Goal: Transaction & Acquisition: Purchase product/service

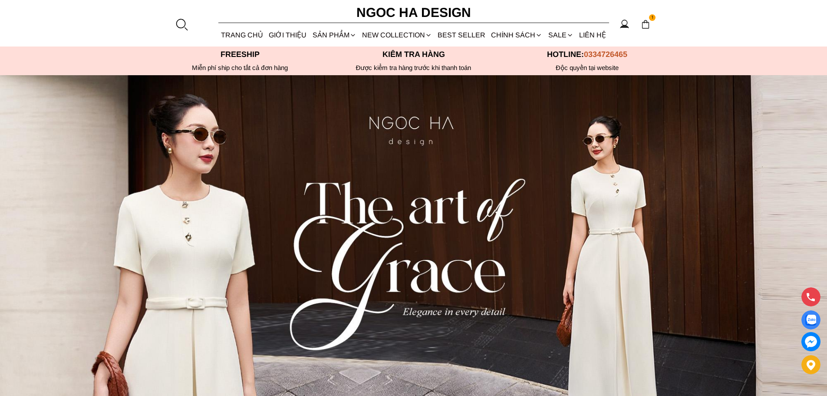
click at [653, 17] on span "1" at bounding box center [652, 17] width 7 height 7
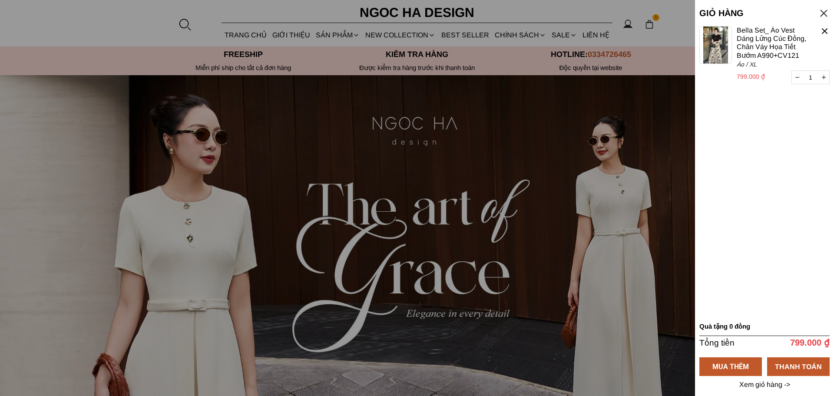
click at [718, 46] on img at bounding box center [715, 45] width 33 height 38
click at [827, 31] on div at bounding box center [825, 31] width 10 height 10
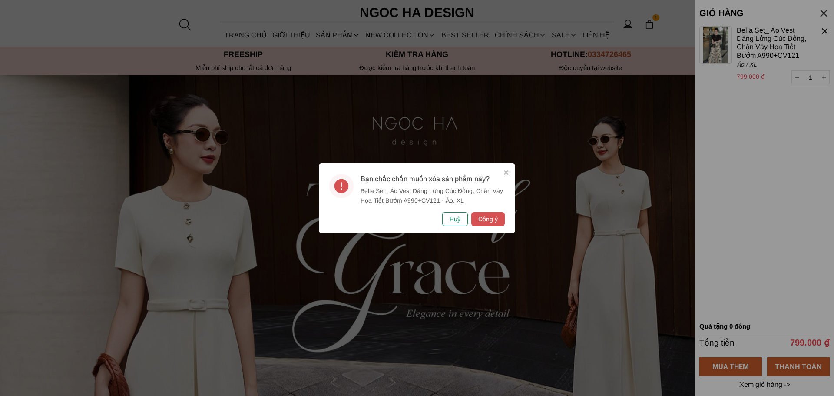
click at [460, 219] on button "Huỷ" at bounding box center [455, 219] width 26 height 14
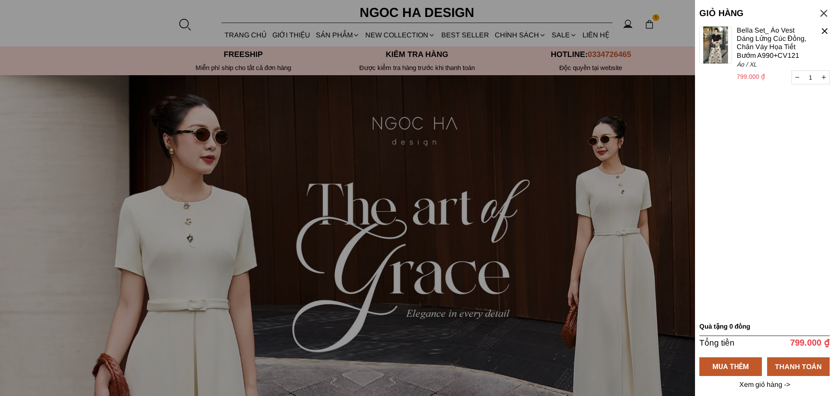
click at [822, 29] on div at bounding box center [825, 31] width 10 height 10
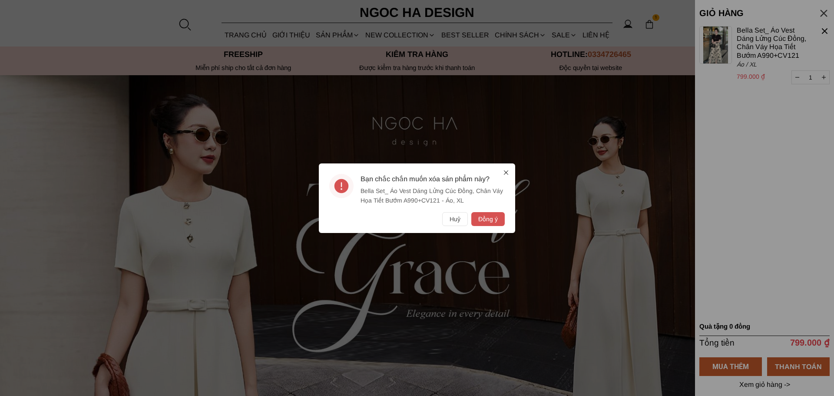
click at [476, 226] on div "Bạn chắc chắn muốn xóa sản phẩm này? Bella Set_ Áo Vest Dáng Lửng Cúc Đồng, Châ…" at bounding box center [417, 197] width 196 height 69
click at [483, 223] on button "Đồng ý" at bounding box center [487, 219] width 33 height 14
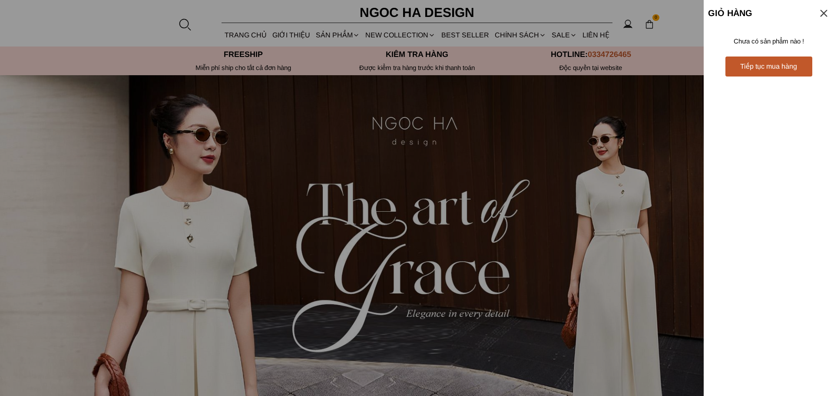
click at [391, 203] on div at bounding box center [417, 198] width 834 height 396
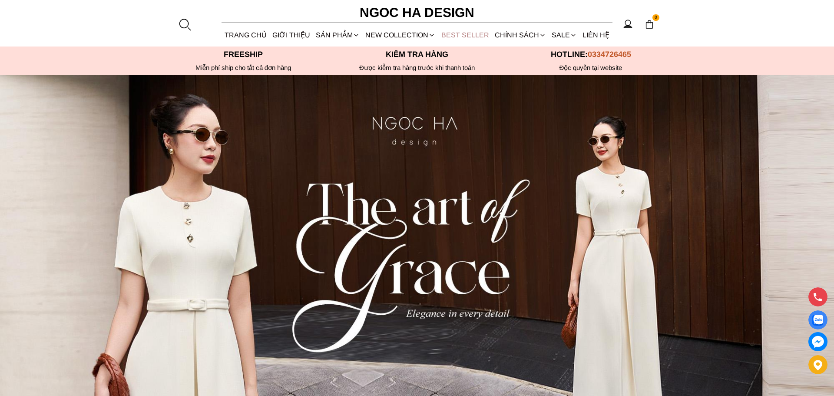
click at [468, 32] on link "BEST SELLER" at bounding box center [464, 34] width 53 height 23
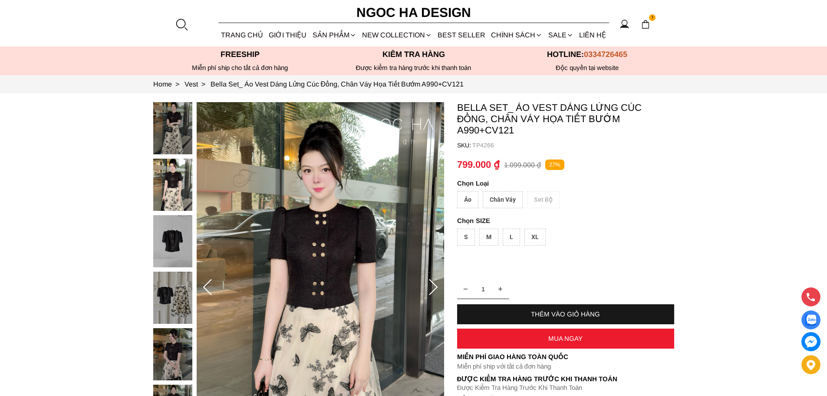
click at [166, 241] on img at bounding box center [172, 241] width 39 height 52
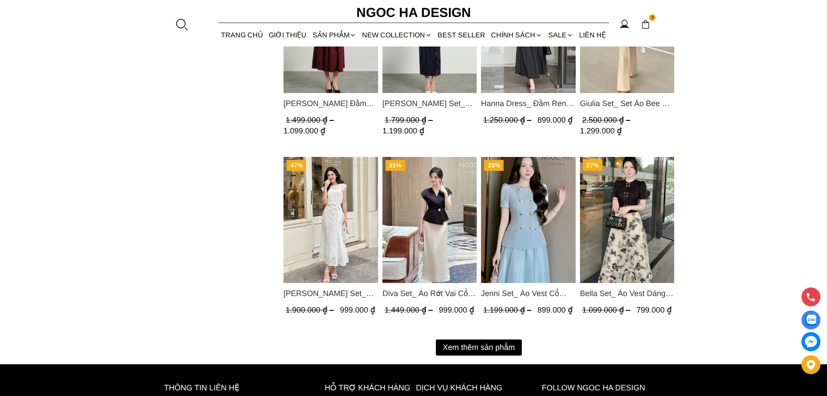
scroll to position [1042, 0]
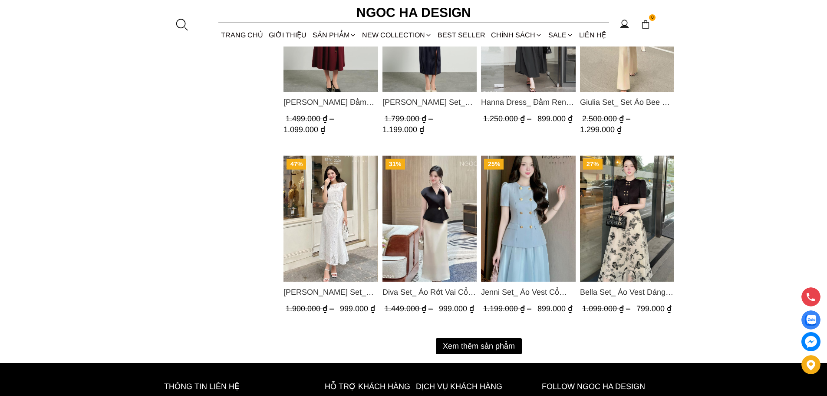
click at [472, 342] on button "Xem thêm sản phẩm" at bounding box center [479, 346] width 86 height 16
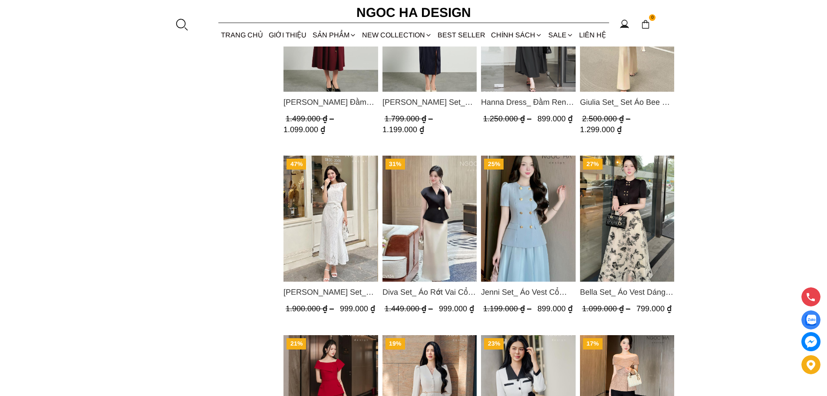
click at [440, 214] on img "Product image - Diva Set_ Áo Rớt Vai Cổ V, Chân Váy Lụa Đuôi Cá A1078+CV134" at bounding box center [429, 218] width 95 height 126
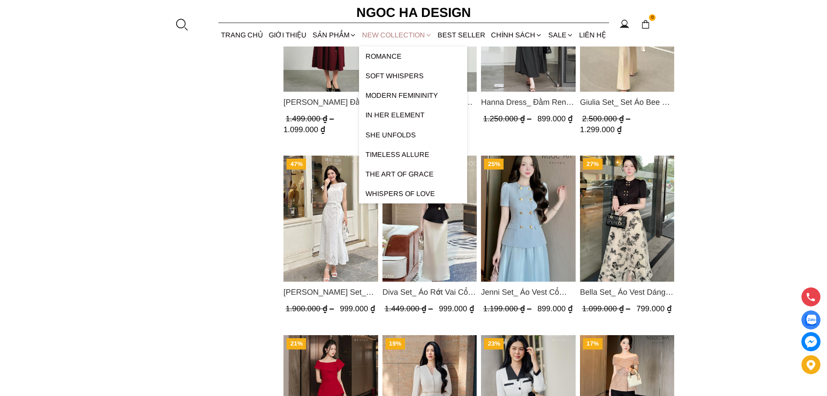
click at [405, 37] on link "NEW COLLECTION" at bounding box center [397, 34] width 76 height 23
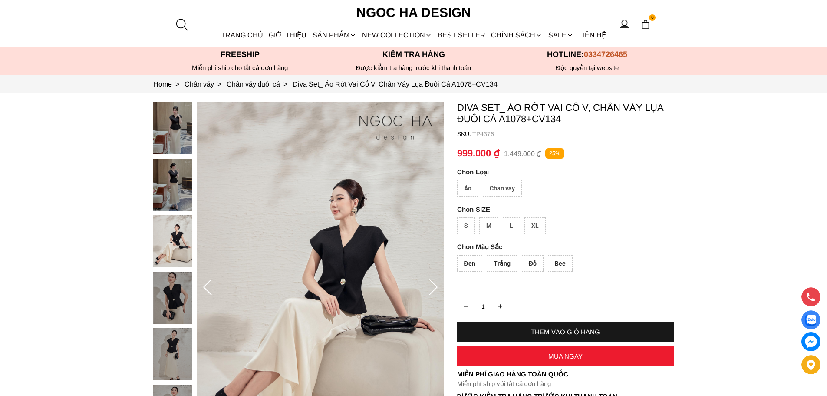
click at [500, 188] on div "Chân váy" at bounding box center [502, 188] width 39 height 17
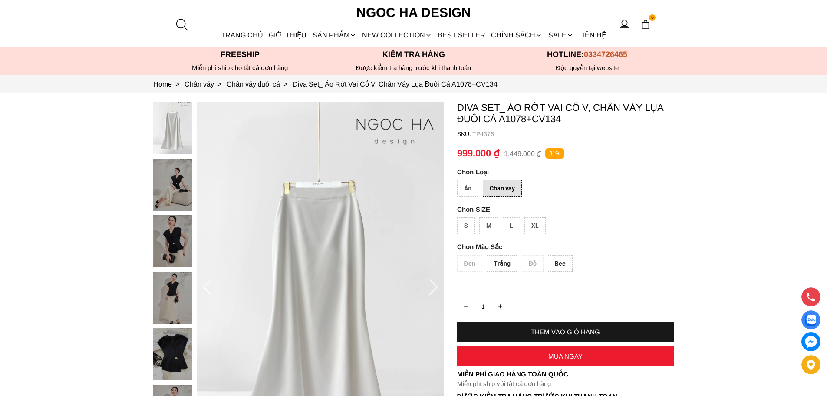
click at [470, 190] on div "Áo" at bounding box center [467, 188] width 21 height 17
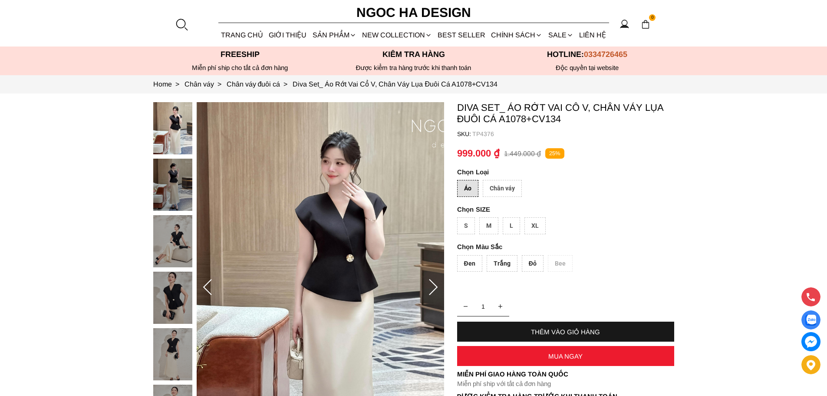
click at [501, 189] on div "Chân váy" at bounding box center [502, 188] width 39 height 17
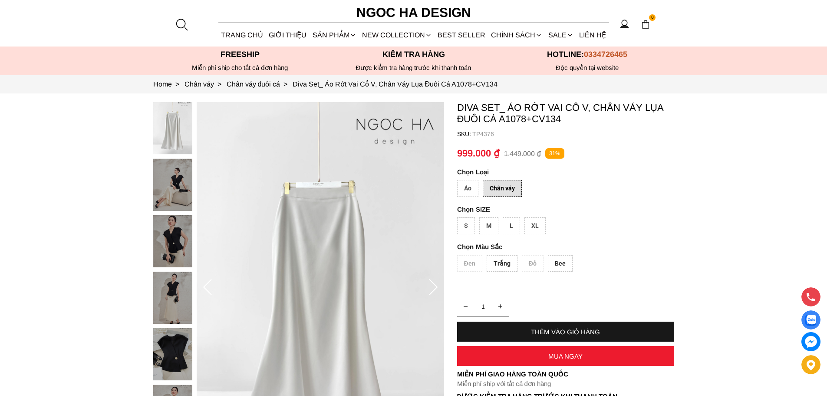
click at [474, 188] on div "Áo" at bounding box center [467, 188] width 21 height 17
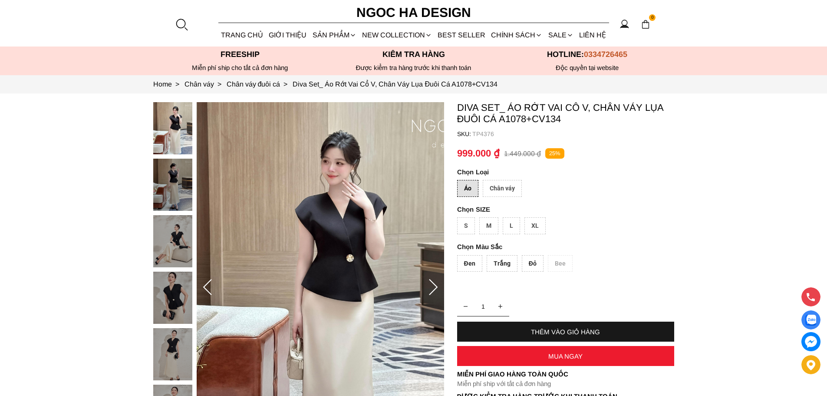
click at [504, 186] on div "Chân váy" at bounding box center [502, 188] width 39 height 17
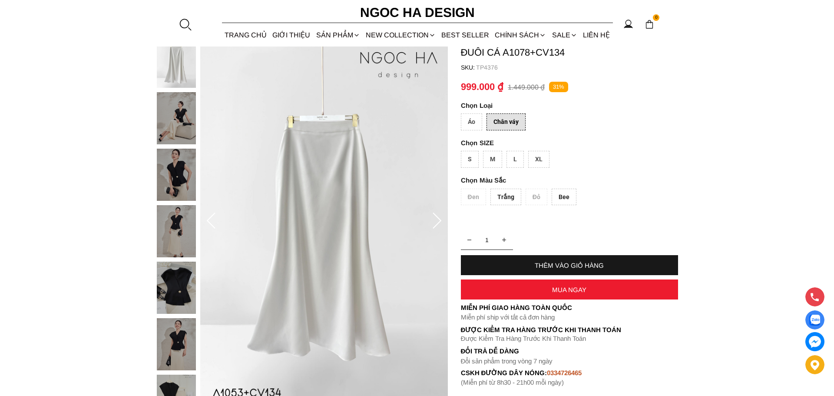
scroll to position [43, 0]
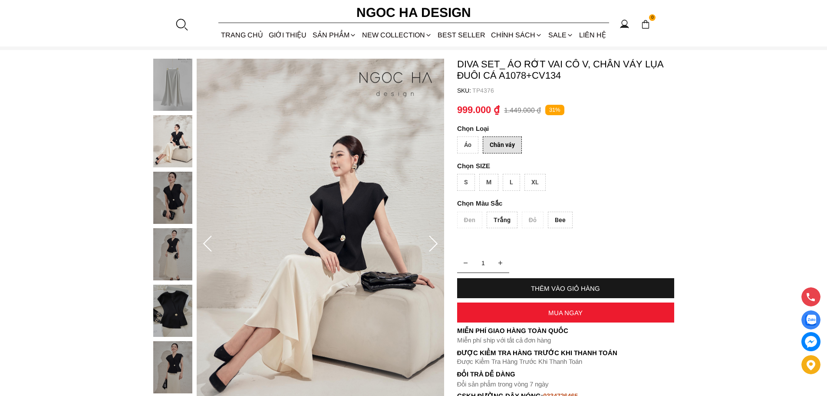
click at [559, 223] on div "Bee" at bounding box center [560, 220] width 25 height 17
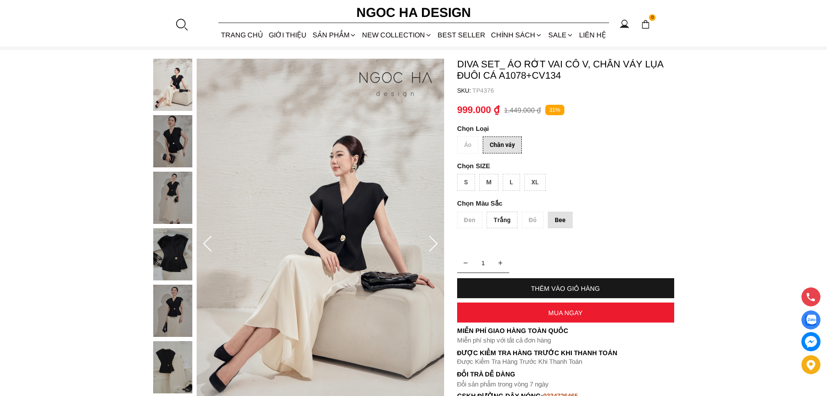
click at [538, 182] on div "XL" at bounding box center [535, 182] width 21 height 17
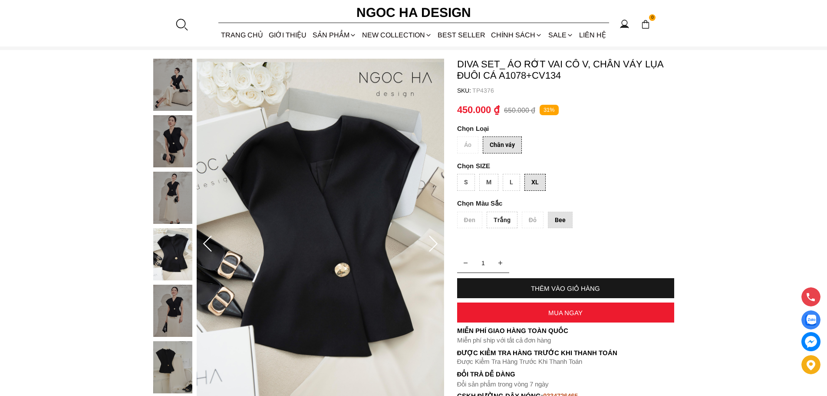
click at [553, 220] on div "Bee" at bounding box center [560, 220] width 25 height 17
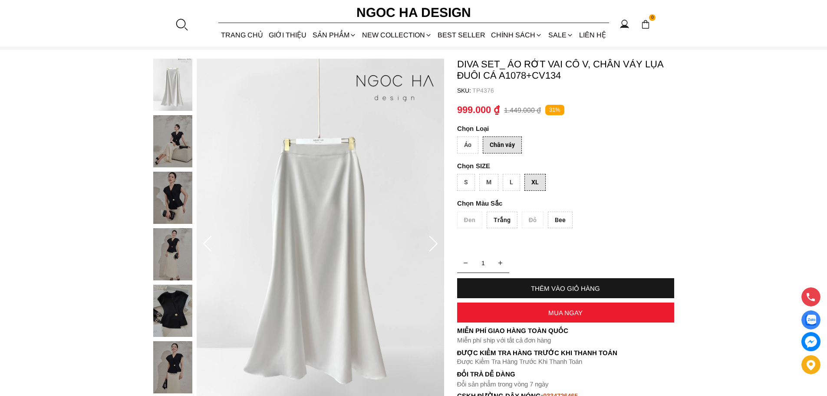
click at [509, 220] on div "Trắng" at bounding box center [502, 220] width 31 height 17
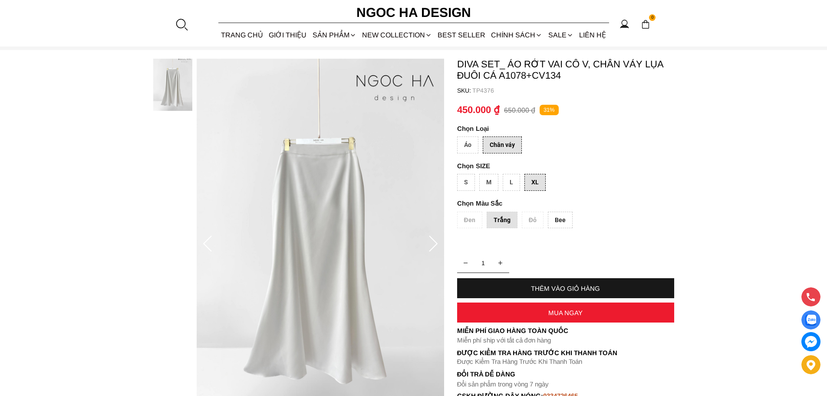
click at [558, 223] on div "Bee" at bounding box center [560, 220] width 25 height 17
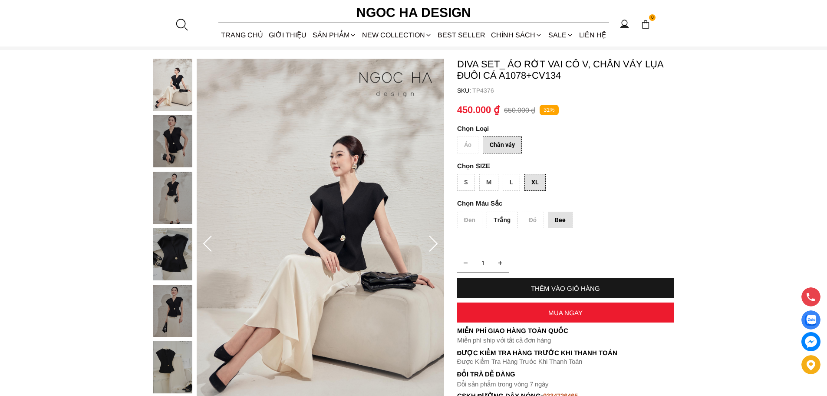
click at [554, 287] on div "THÊM VÀO GIỎ HÀNG" at bounding box center [565, 287] width 217 height 7
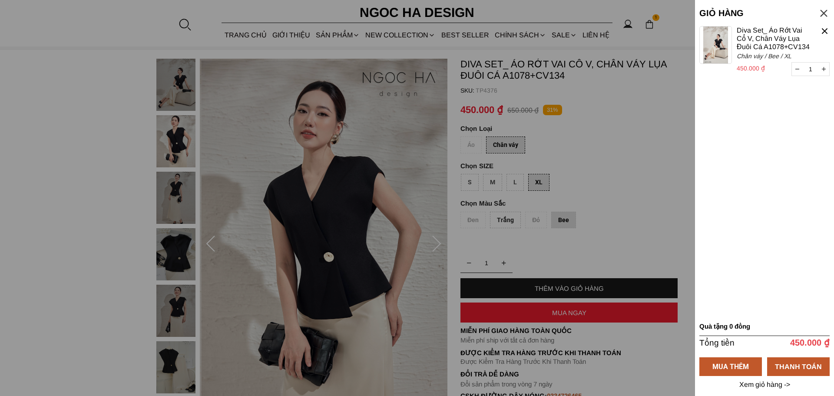
click at [471, 146] on div at bounding box center [417, 198] width 834 height 396
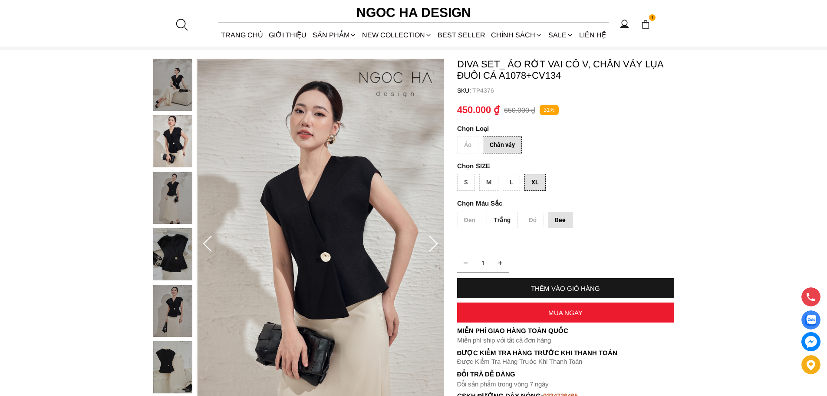
click at [471, 146] on div "Áo Chân váy" at bounding box center [565, 146] width 217 height 21
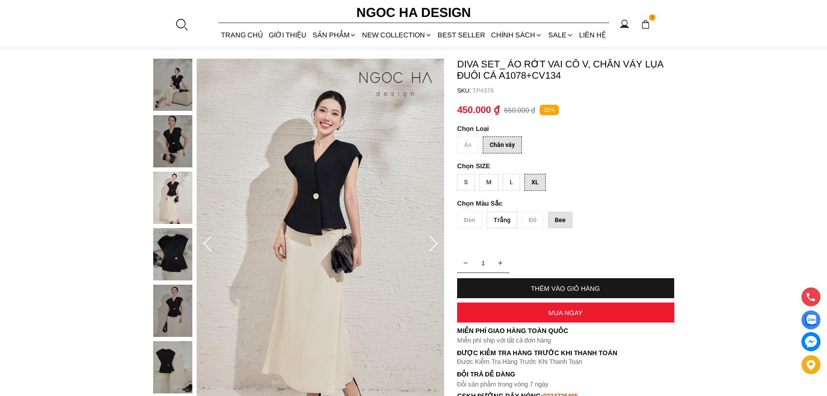
click at [466, 218] on div "Đen Trắng Đỏ Bee" at bounding box center [565, 222] width 217 height 21
click at [464, 179] on div "S" at bounding box center [466, 182] width 18 height 17
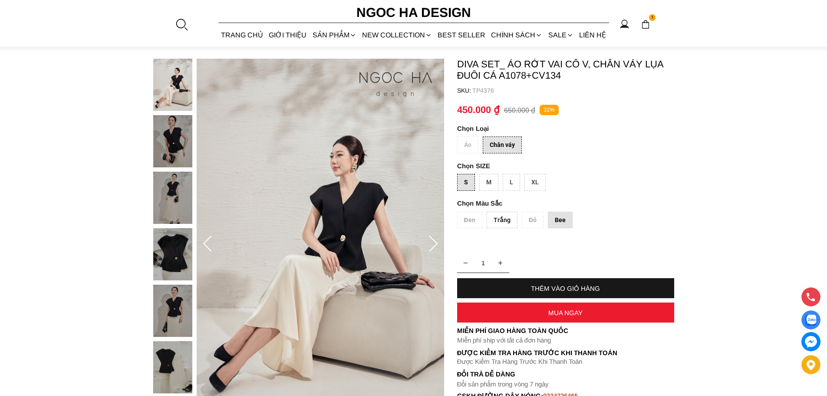
click at [466, 148] on div "Áo Chân váy" at bounding box center [565, 146] width 217 height 21
click at [496, 182] on div "M" at bounding box center [488, 182] width 19 height 17
click at [509, 182] on div "L" at bounding box center [511, 182] width 17 height 17
click at [504, 218] on div "Trắng" at bounding box center [502, 220] width 31 height 17
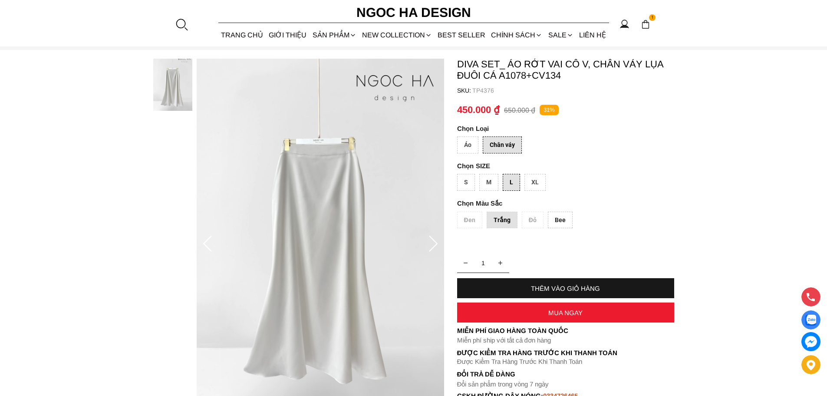
click at [529, 221] on div "Đen Trắng Đỏ Bee" at bounding box center [565, 222] width 217 height 21
click at [464, 142] on div "Áo" at bounding box center [467, 144] width 21 height 17
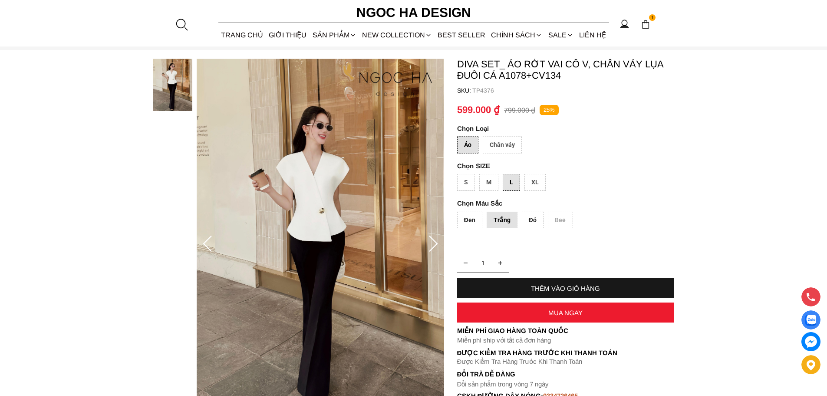
click at [468, 221] on div "Đen" at bounding box center [469, 220] width 25 height 17
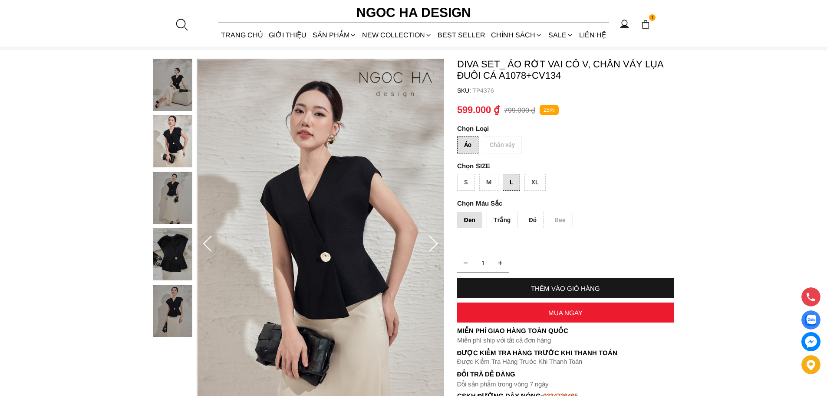
click at [532, 288] on div "THÊM VÀO GIỎ HÀNG" at bounding box center [565, 287] width 217 height 7
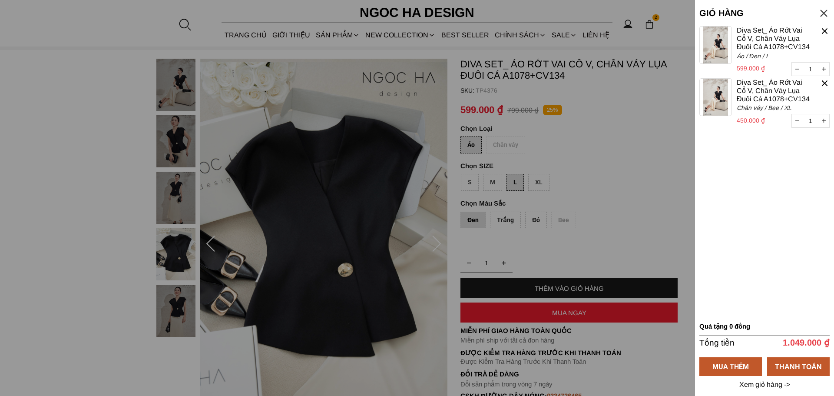
click at [826, 30] on div at bounding box center [825, 31] width 10 height 10
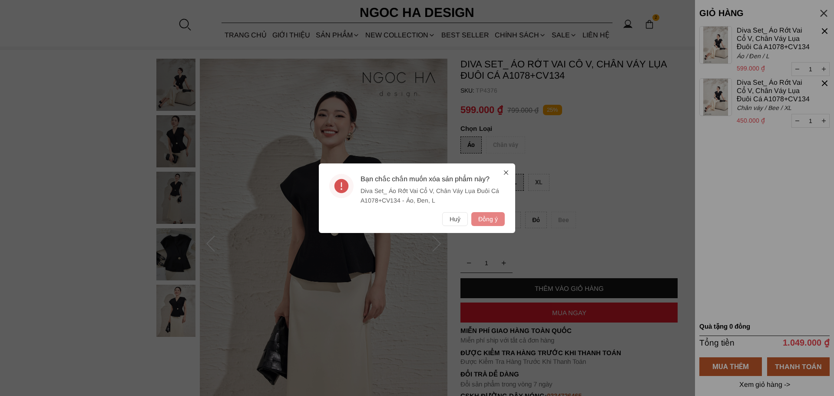
click at [481, 218] on button "Đồng ý" at bounding box center [487, 219] width 33 height 14
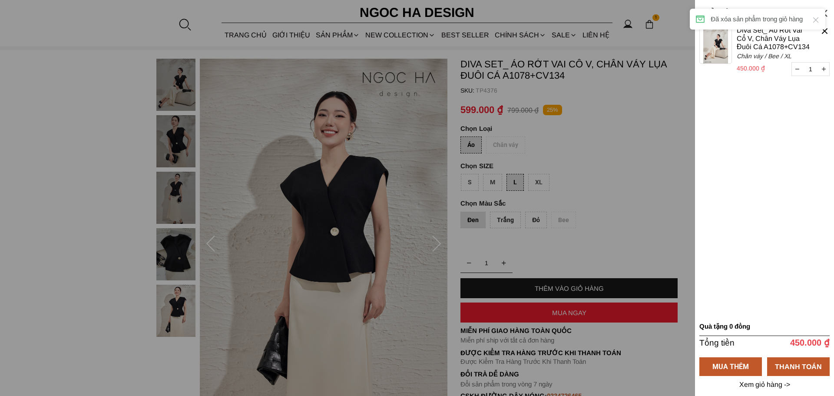
click at [824, 30] on div at bounding box center [825, 31] width 10 height 10
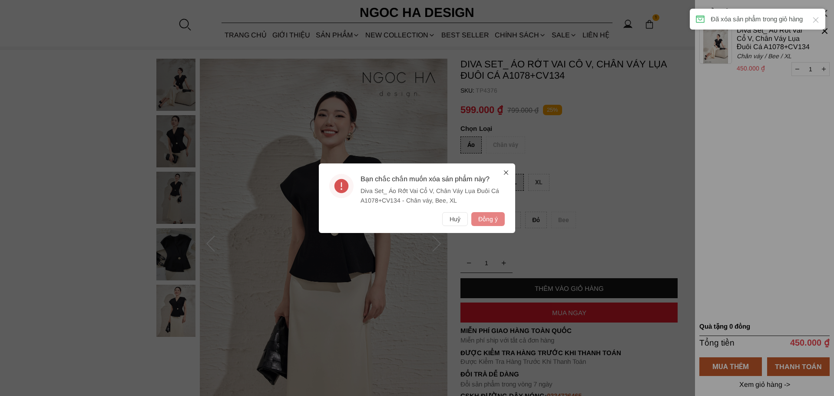
click at [487, 219] on button "Đồng ý" at bounding box center [487, 219] width 33 height 14
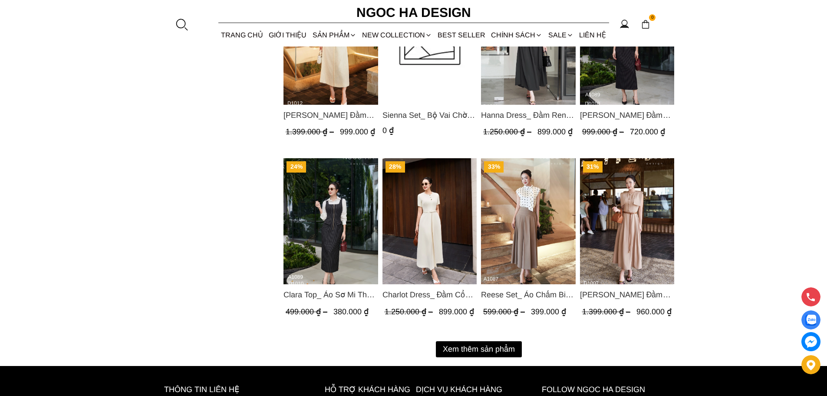
scroll to position [1042, 0]
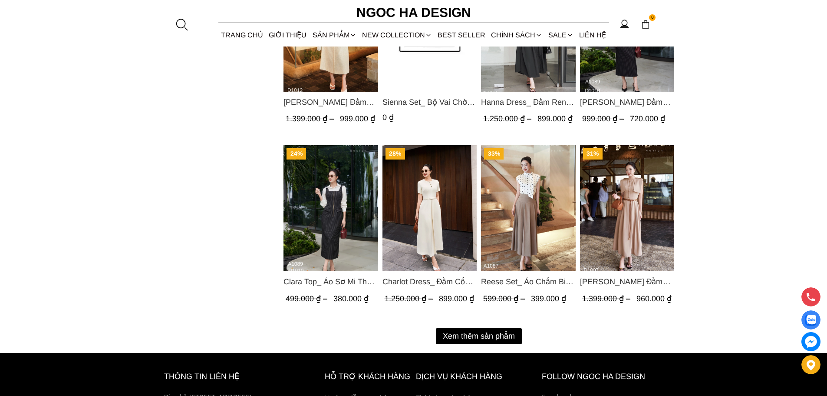
click at [486, 334] on button "Xem thêm sản phẩm" at bounding box center [479, 336] width 86 height 16
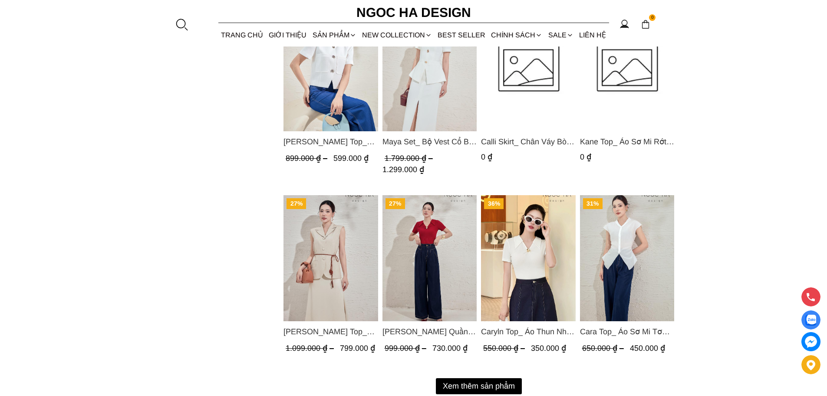
scroll to position [1954, 0]
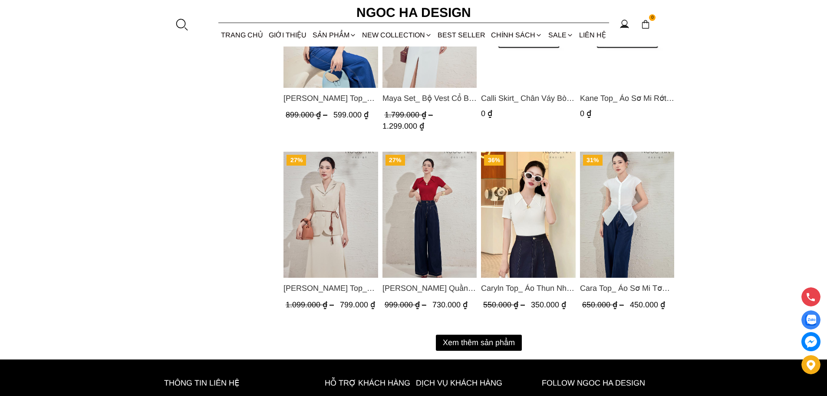
click at [489, 341] on button "Xem thêm sản phẩm" at bounding box center [479, 342] width 86 height 16
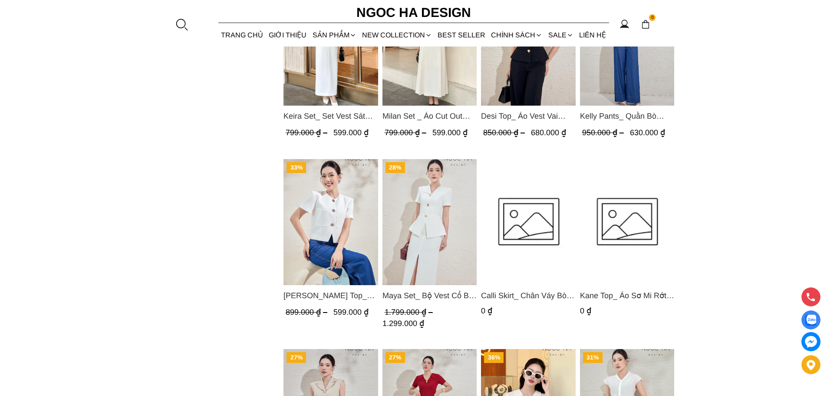
scroll to position [1607, 0]
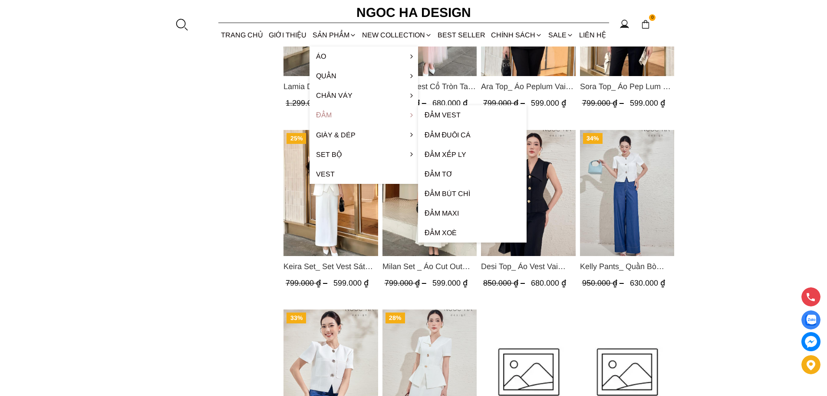
click at [331, 112] on link "Đầm" at bounding box center [364, 115] width 109 height 20
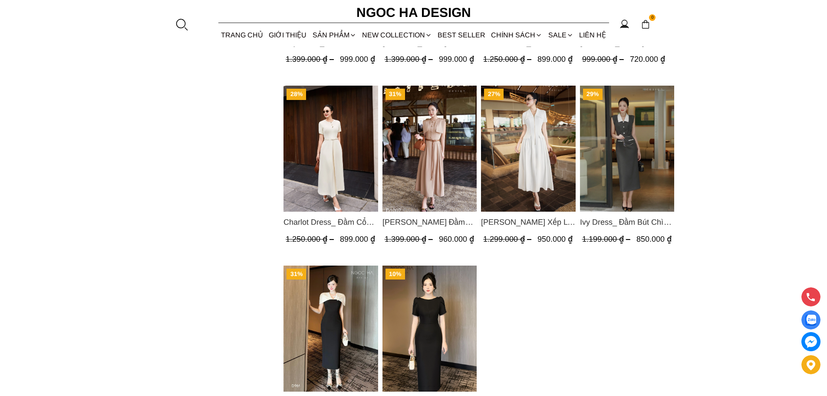
scroll to position [956, 0]
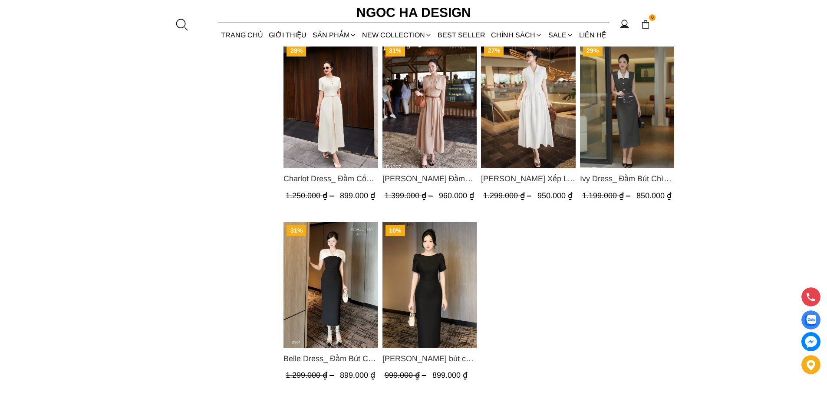
click at [330, 91] on img "Product image - Charlot Dress_ Đầm Cổ Tròn Xếp Ly Giữa Kèm Đai Màu Kem D1009" at bounding box center [331, 105] width 95 height 126
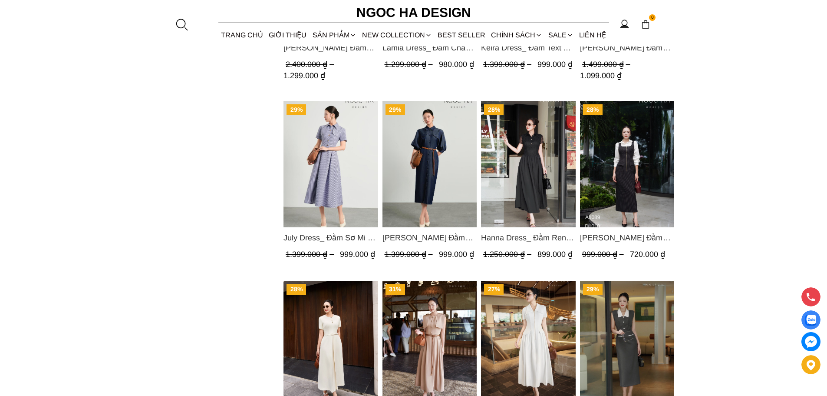
scroll to position [695, 0]
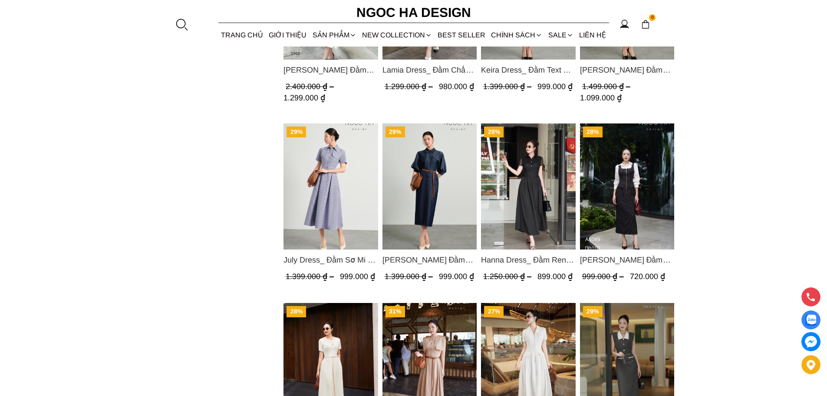
click at [536, 176] on img "Product image - Hanna Dress_ Đầm Ren Mix Vải Thô Màu Đen D1011" at bounding box center [528, 186] width 95 height 126
click at [453, 188] on img "Product image - Charles Dress_ Đầm Bò Vai Rớt Màu Xanh D1017" at bounding box center [429, 186] width 95 height 126
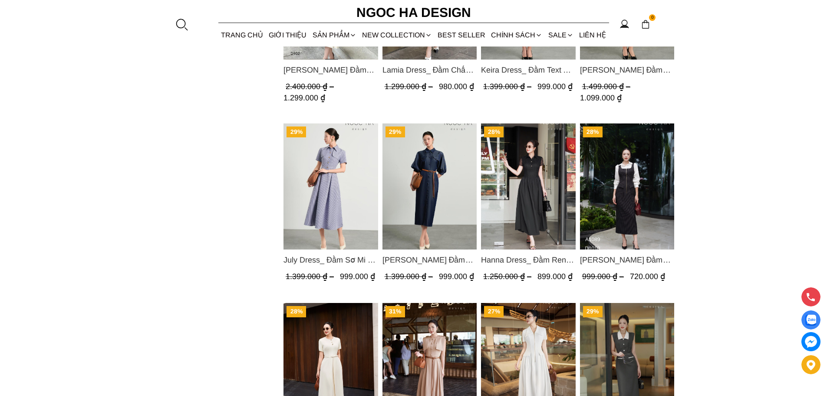
click at [459, 34] on link "BEST SELLER" at bounding box center [461, 34] width 53 height 23
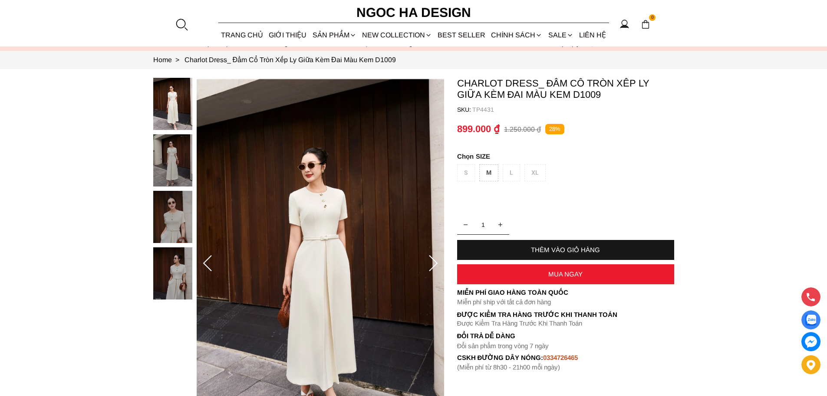
scroll to position [43, 0]
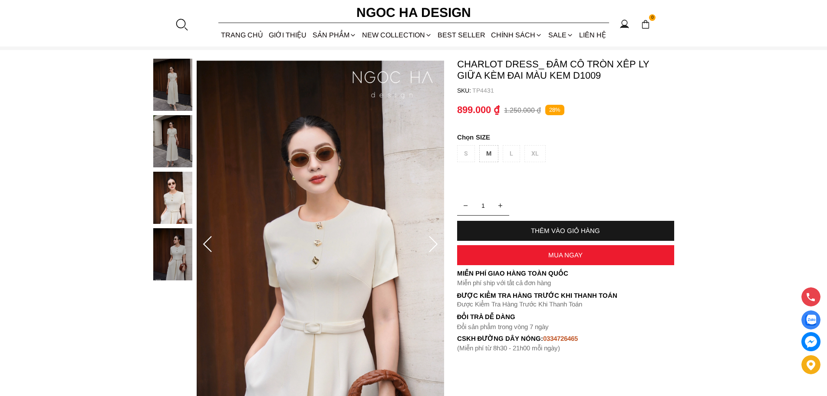
click at [513, 150] on div "S M L XL" at bounding box center [565, 155] width 217 height 21
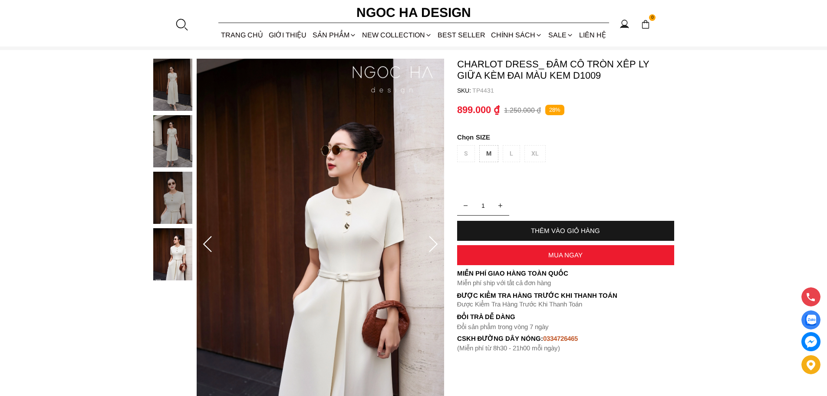
click at [537, 153] on div "S M L XL" at bounding box center [565, 155] width 217 height 21
click at [484, 155] on div "M" at bounding box center [488, 153] width 19 height 17
click at [492, 153] on div "M" at bounding box center [488, 153] width 19 height 17
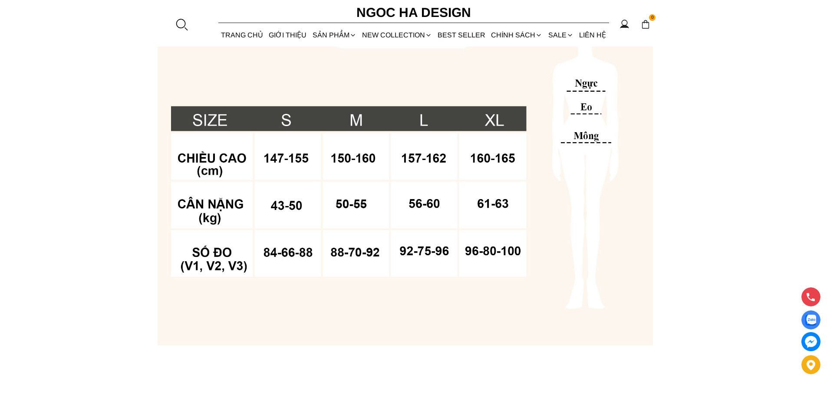
scroll to position [695, 0]
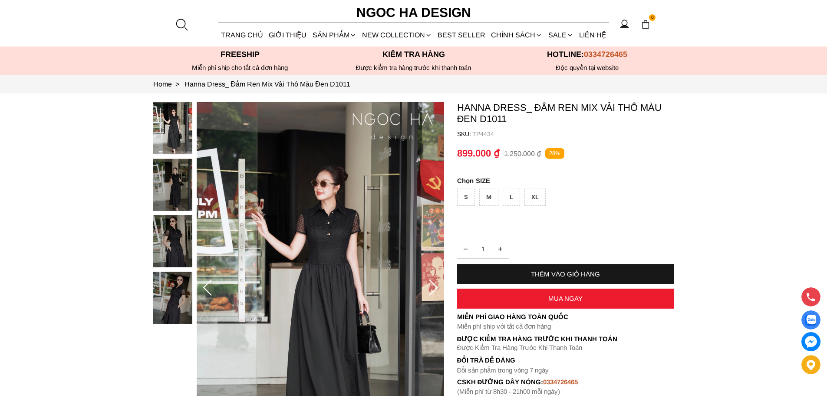
click at [436, 289] on icon at bounding box center [433, 287] width 17 height 17
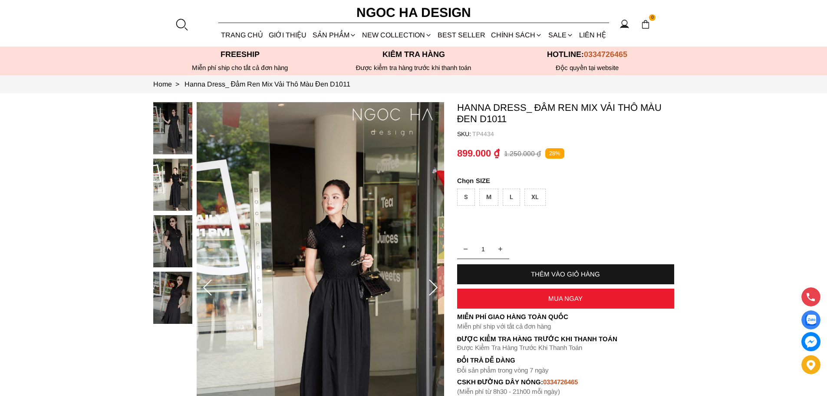
click at [436, 289] on icon at bounding box center [433, 287] width 17 height 17
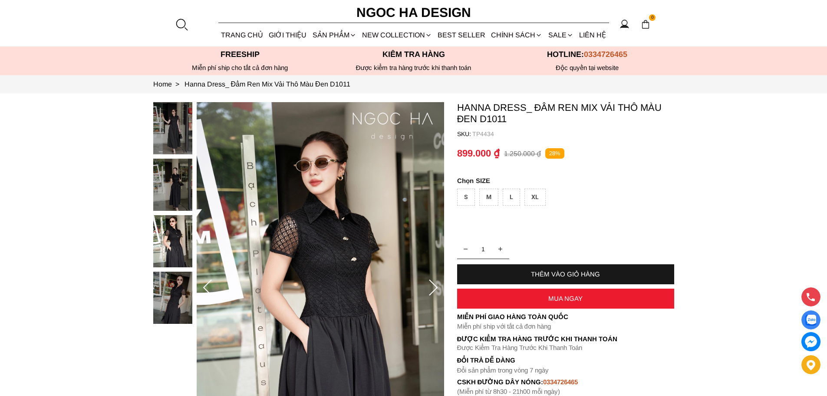
click at [436, 289] on icon at bounding box center [433, 287] width 17 height 17
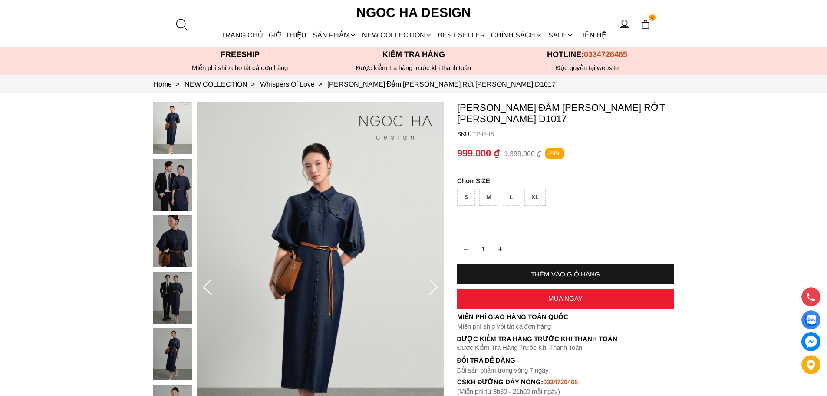
click at [173, 183] on img at bounding box center [172, 185] width 39 height 52
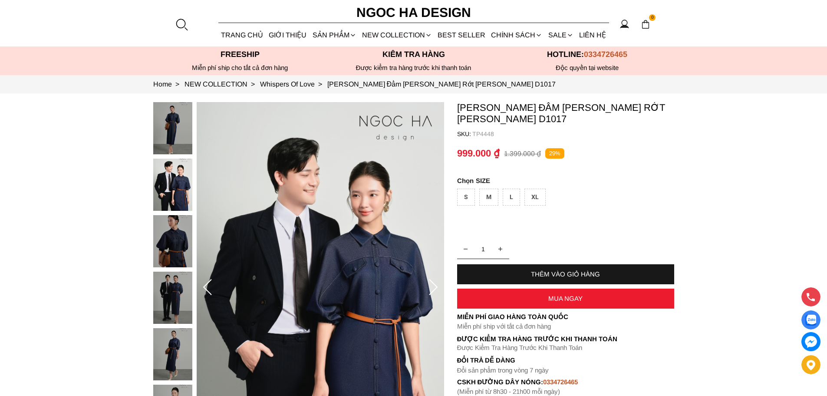
click at [180, 242] on img at bounding box center [172, 241] width 39 height 52
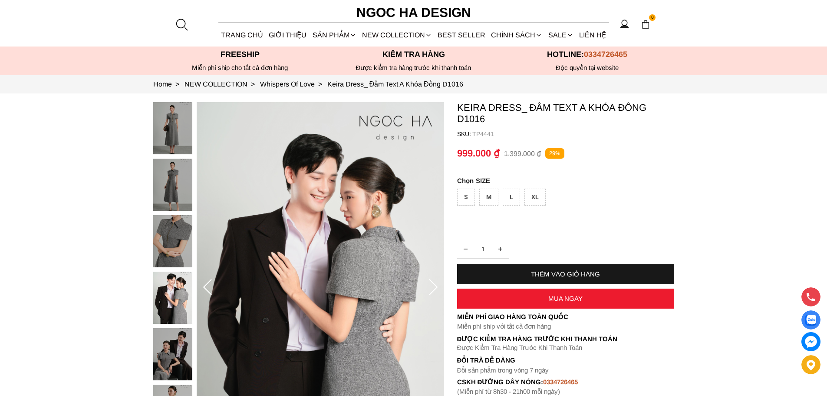
click at [509, 198] on div "L" at bounding box center [511, 196] width 17 height 17
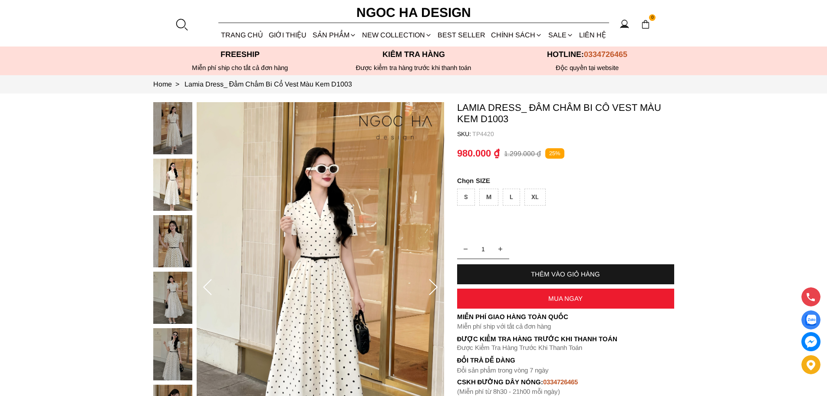
click at [181, 251] on img at bounding box center [172, 241] width 39 height 52
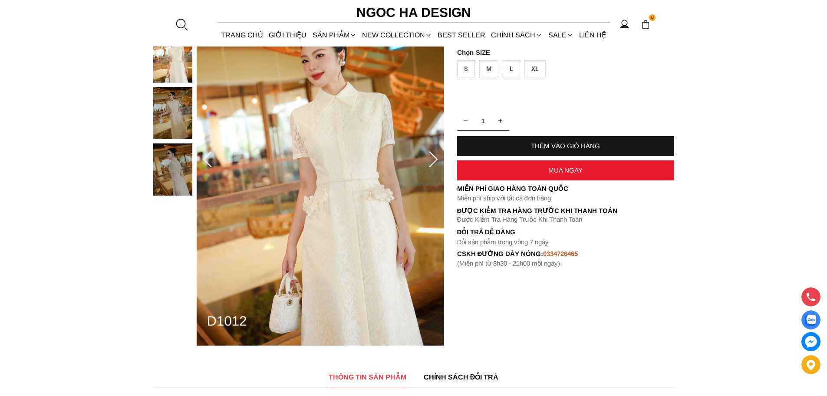
scroll to position [130, 0]
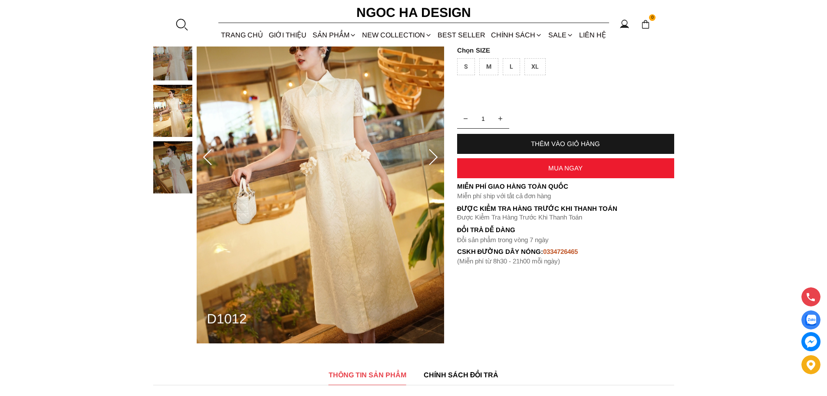
click at [172, 107] on img at bounding box center [172, 111] width 39 height 52
click at [166, 165] on img at bounding box center [172, 167] width 39 height 52
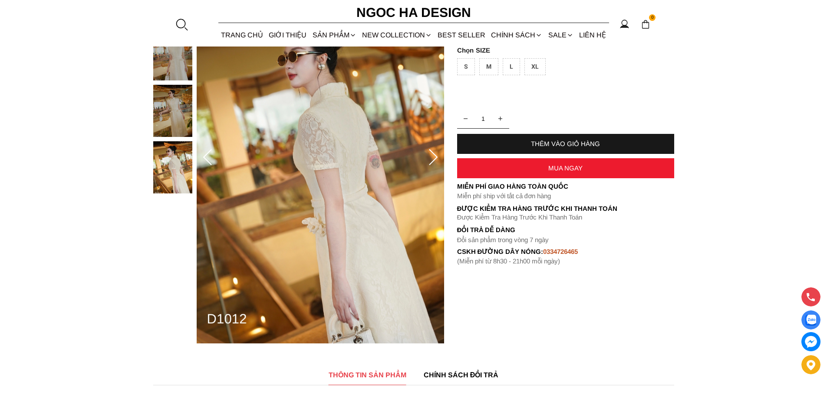
click at [176, 102] on img at bounding box center [172, 111] width 39 height 52
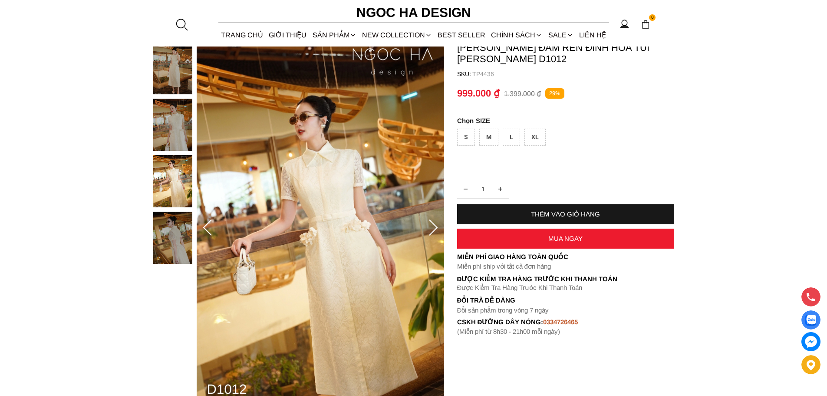
scroll to position [43, 0]
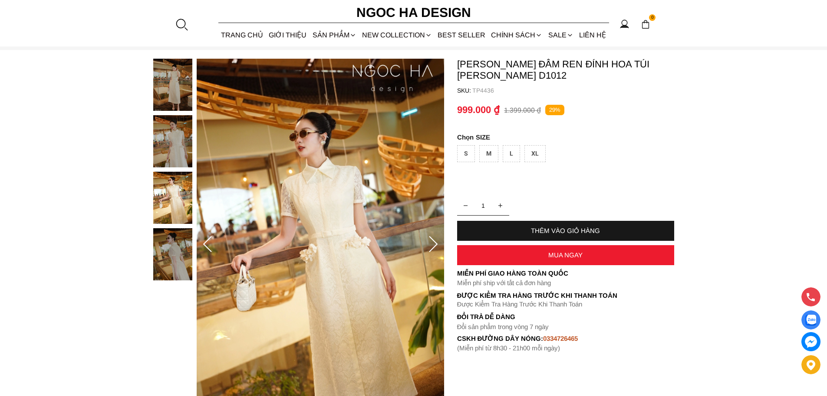
click at [175, 138] on img at bounding box center [172, 141] width 39 height 52
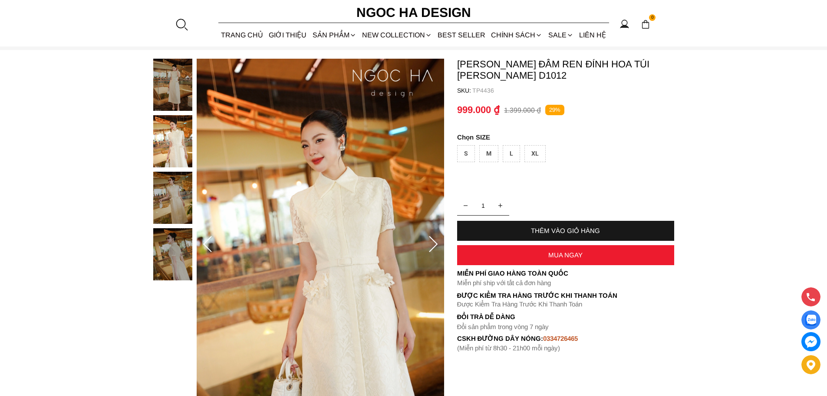
click at [177, 98] on div at bounding box center [174, 172] width 43 height 226
click at [177, 98] on img at bounding box center [172, 85] width 39 height 52
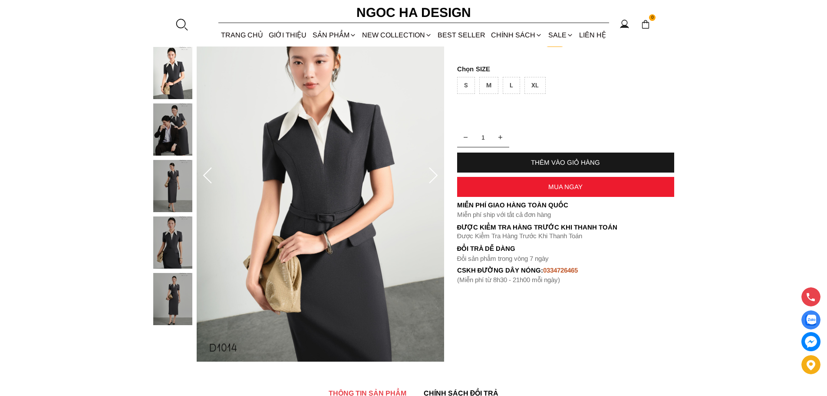
scroll to position [130, 0]
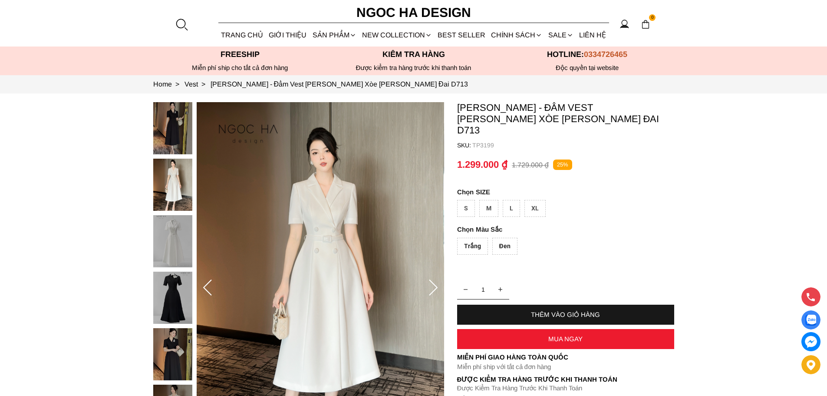
click at [181, 192] on img at bounding box center [172, 185] width 39 height 52
click at [177, 229] on img at bounding box center [172, 241] width 39 height 52
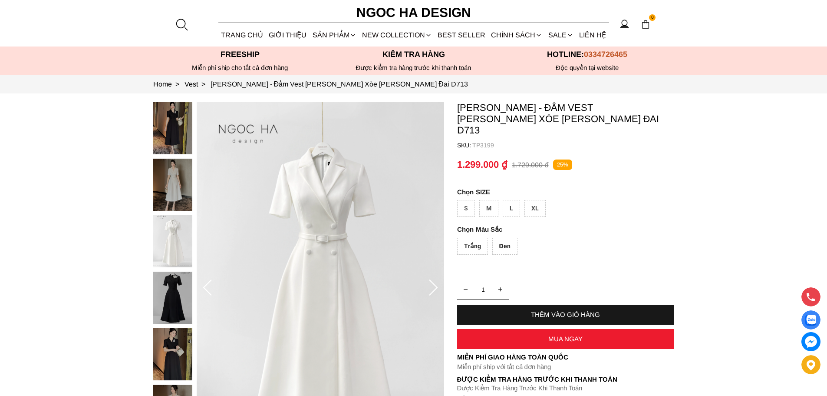
click at [171, 274] on img at bounding box center [172, 297] width 39 height 52
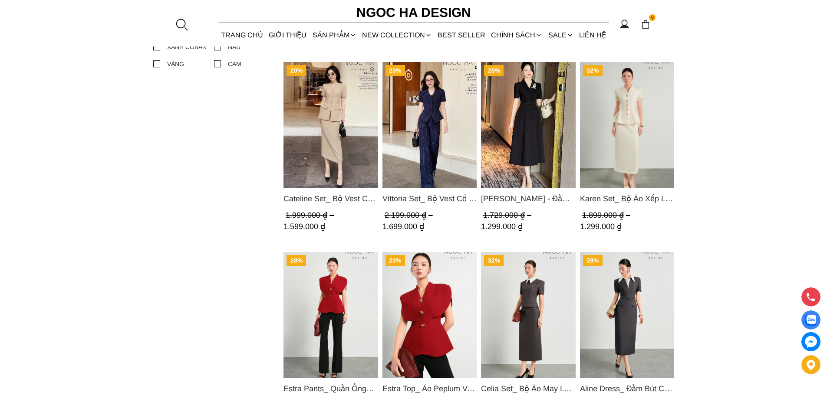
scroll to position [608, 0]
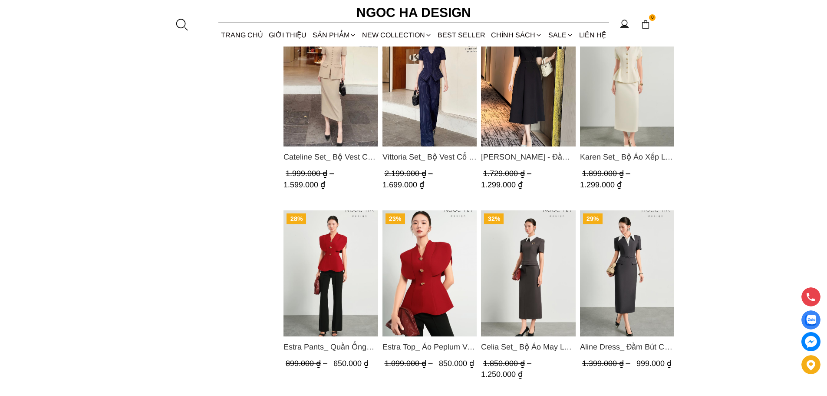
click at [531, 248] on img "Product image - Celia Set_ Bộ Áo May Ly Gấu Cổ Trắng Mix Chân Váy Bút Chì Màu G…" at bounding box center [528, 273] width 95 height 126
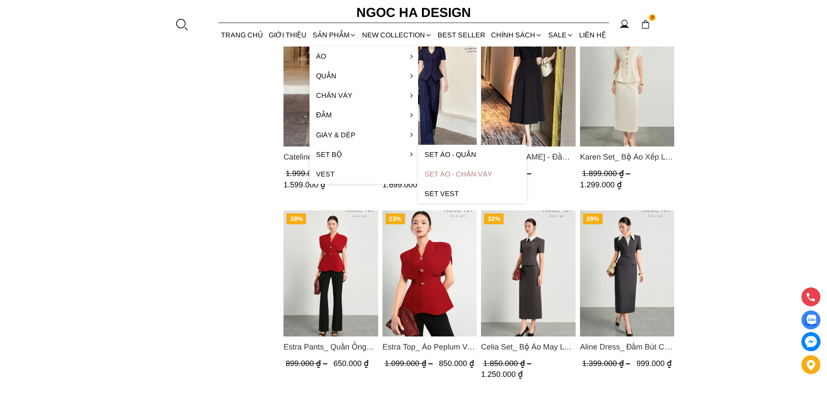
click at [450, 172] on link "Set Áo - Chân váy" at bounding box center [472, 174] width 109 height 20
click at [470, 175] on link "Set Áo - Chân váy" at bounding box center [472, 174] width 109 height 20
click at [444, 172] on link "Set Áo - Chân váy" at bounding box center [472, 174] width 109 height 20
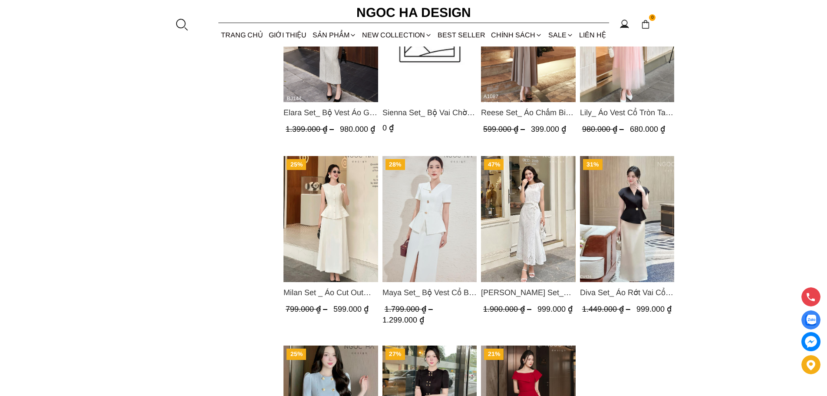
scroll to position [651, 0]
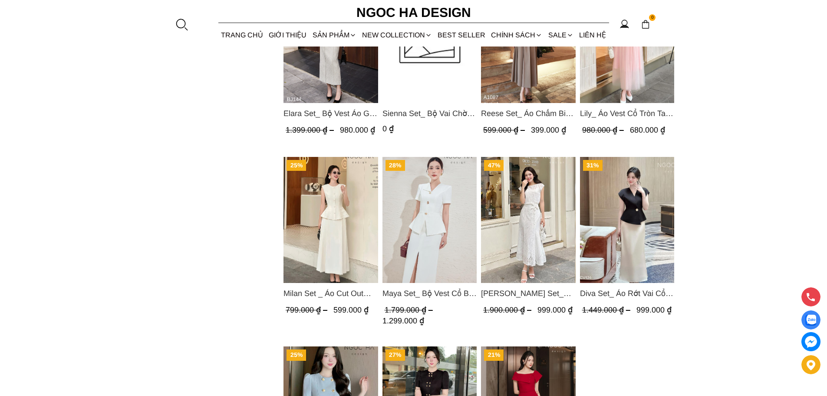
click at [337, 209] on img "Product image - Milan Set _ Áo Cut Out Tùng Không Tay Kết Hợp Chân Váy Xếp Ly A…" at bounding box center [331, 220] width 95 height 126
click at [461, 36] on link "BEST SELLER" at bounding box center [461, 34] width 53 height 23
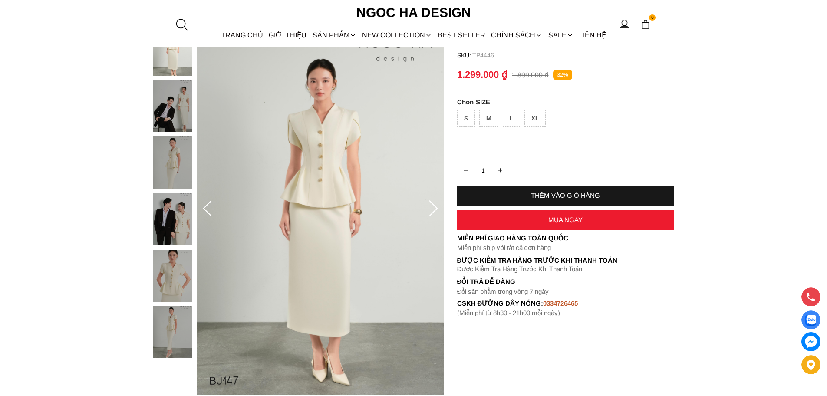
scroll to position [87, 0]
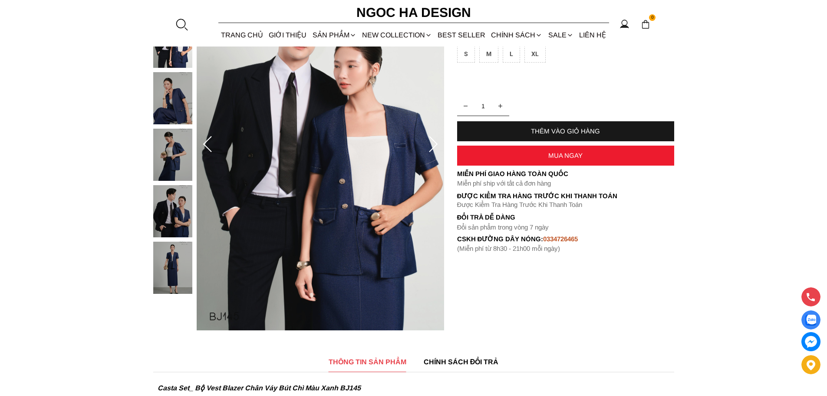
scroll to position [174, 0]
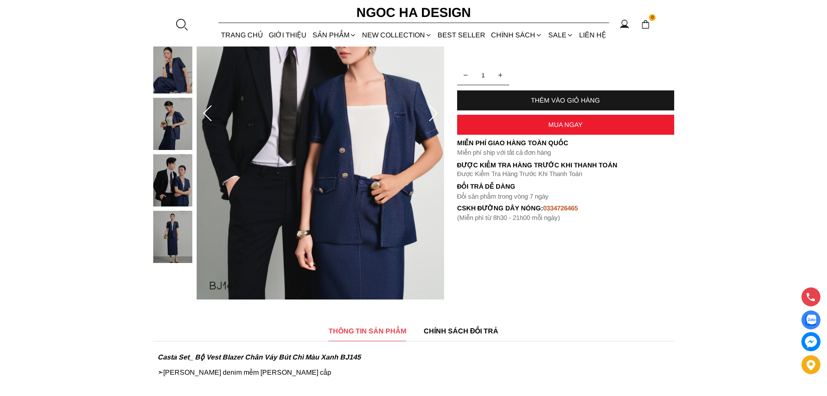
click at [167, 240] on img at bounding box center [172, 237] width 39 height 52
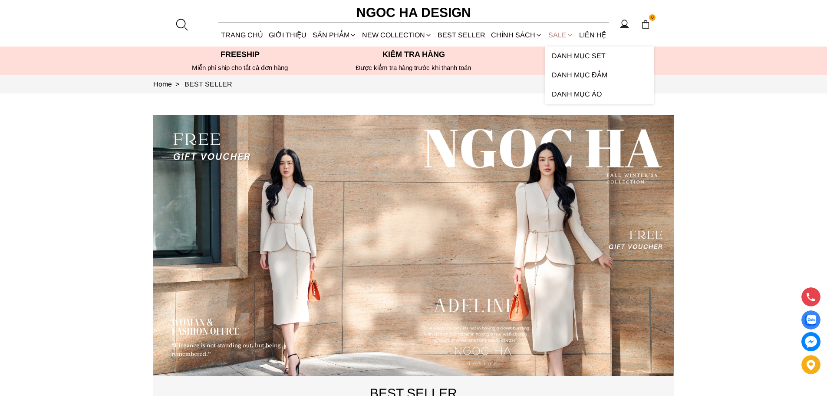
click at [557, 35] on link "SALE" at bounding box center [561, 34] width 31 height 23
click at [575, 59] on link "Danh Mục Set" at bounding box center [600, 55] width 109 height 19
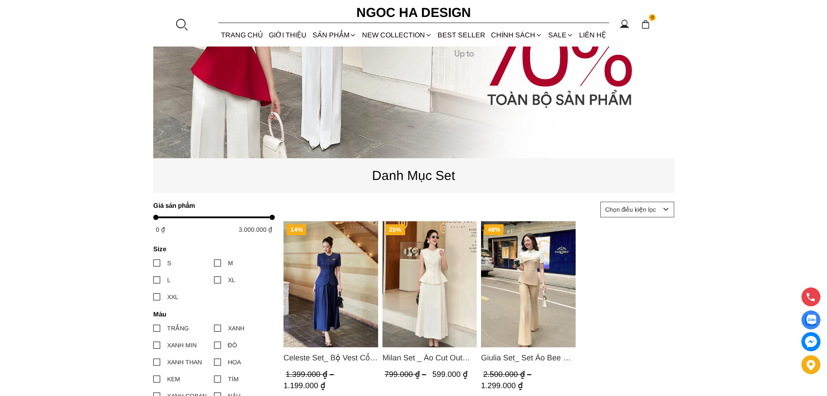
scroll to position [217, 0]
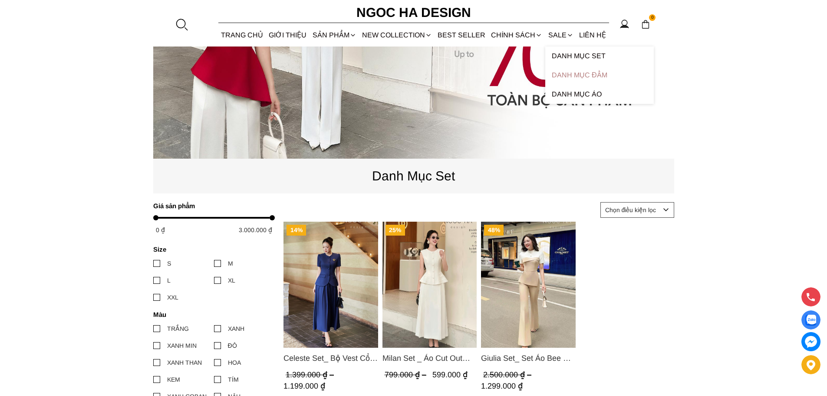
click at [576, 77] on link "Danh Mục Đầm" at bounding box center [600, 75] width 109 height 19
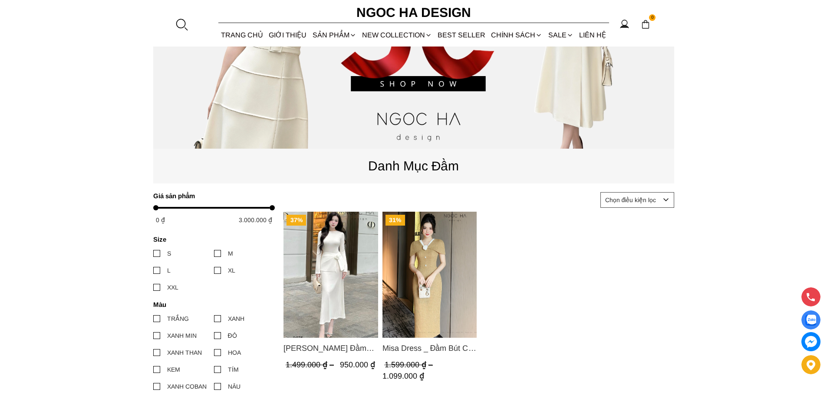
scroll to position [304, 0]
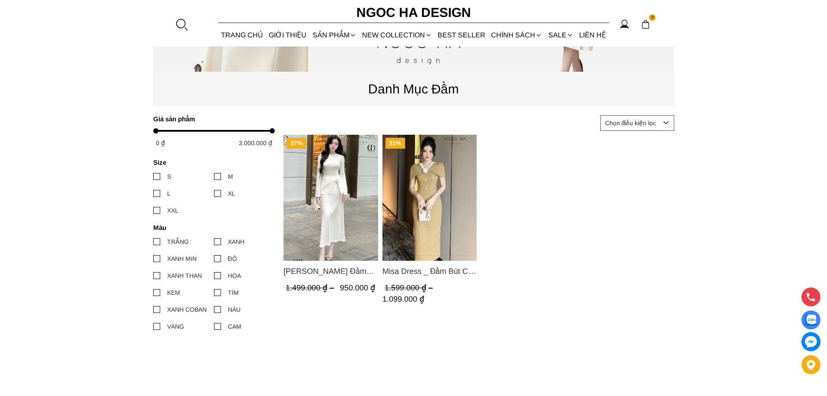
click at [343, 193] on img "Product image - Lisa Dress_ Đầm Thun Ôm Kết Hợp Chân Váy Choàng Hông D975" at bounding box center [331, 198] width 95 height 126
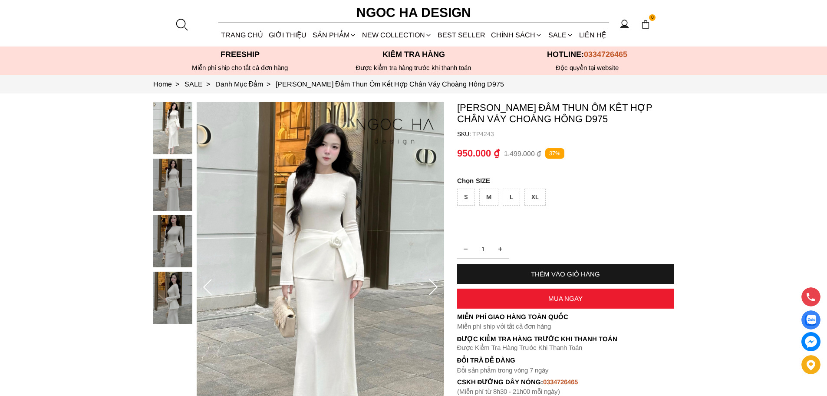
click at [171, 185] on img at bounding box center [172, 185] width 39 height 52
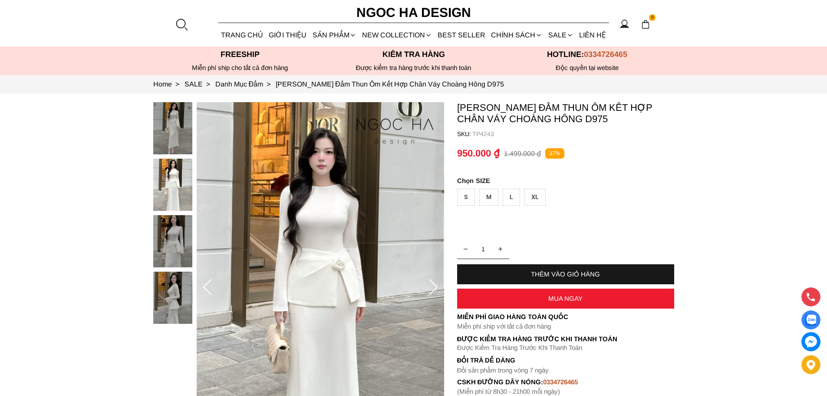
click at [167, 248] on img at bounding box center [172, 241] width 39 height 52
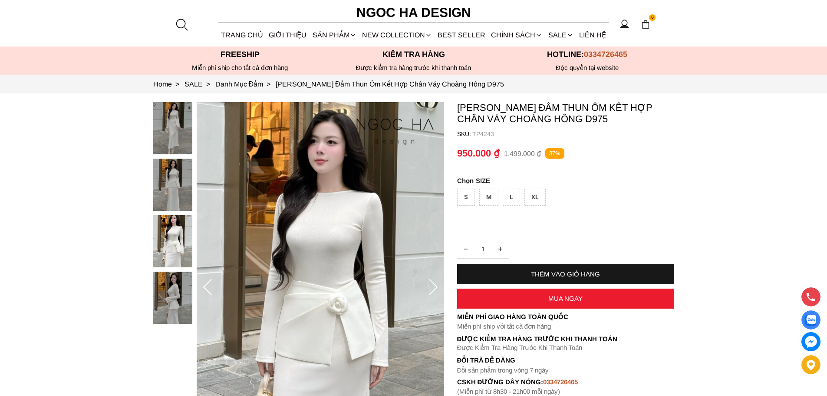
click at [165, 300] on img at bounding box center [172, 297] width 39 height 52
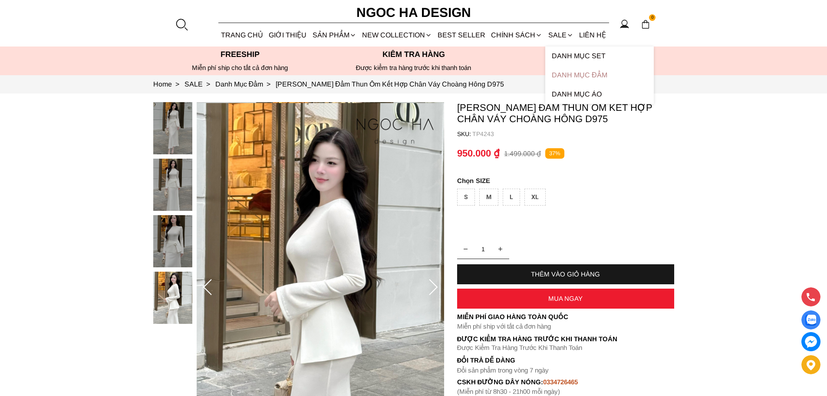
click at [576, 76] on link "Danh Mục Đầm" at bounding box center [600, 75] width 109 height 19
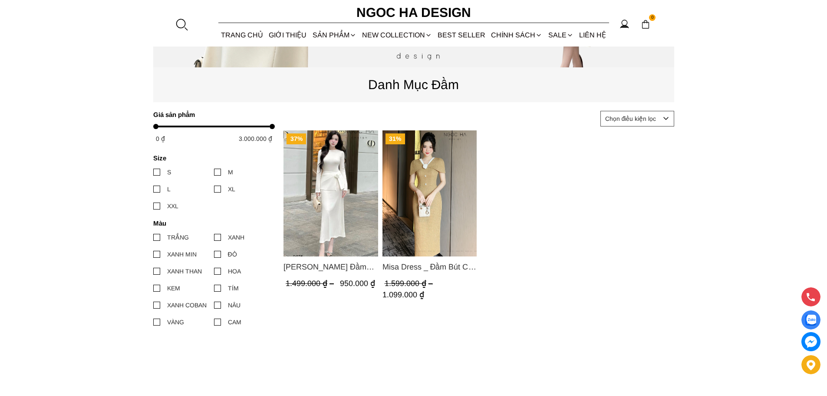
scroll to position [391, 0]
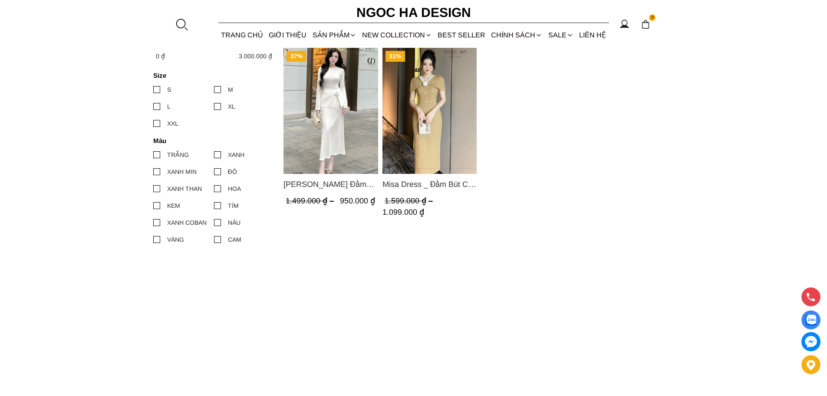
click at [440, 128] on img "Product image - Misa Dress _ Đầm Bút Chì Vai Chờm Màu Be Đậm Phối Cổ Trắng Đính…" at bounding box center [429, 111] width 95 height 126
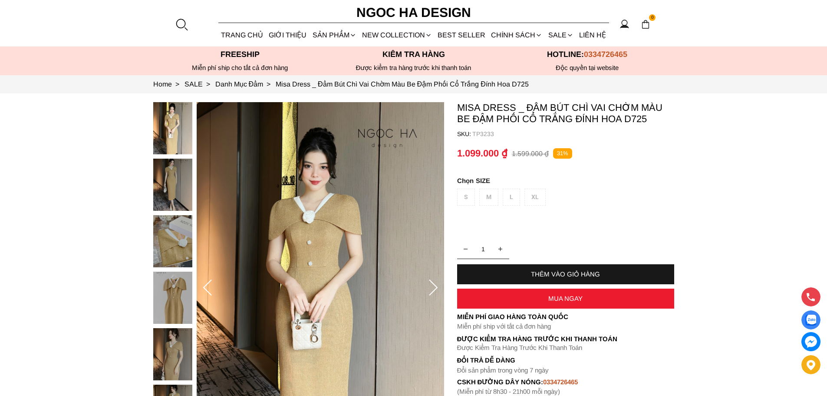
click at [174, 241] on img at bounding box center [172, 241] width 39 height 52
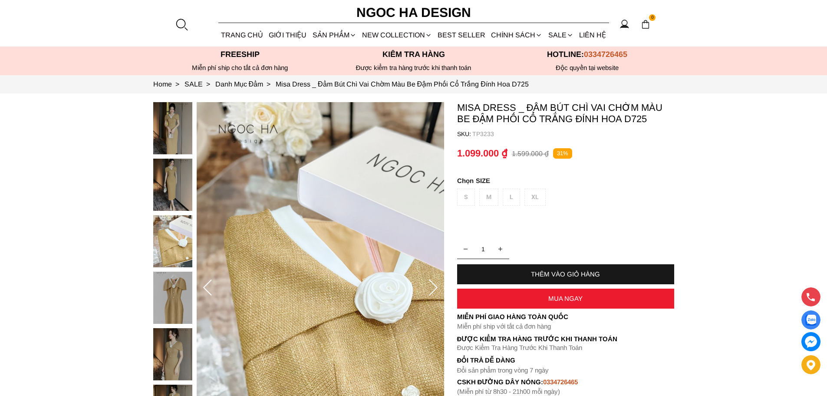
click at [164, 293] on img at bounding box center [172, 297] width 39 height 52
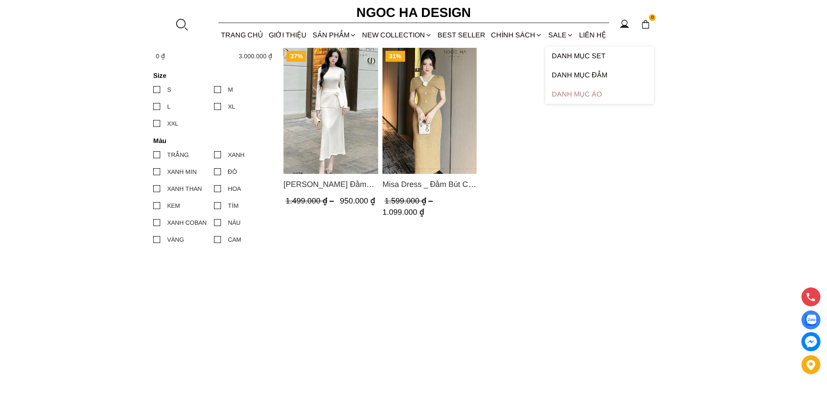
click at [583, 96] on link "Danh Mục Áo" at bounding box center [600, 94] width 109 height 19
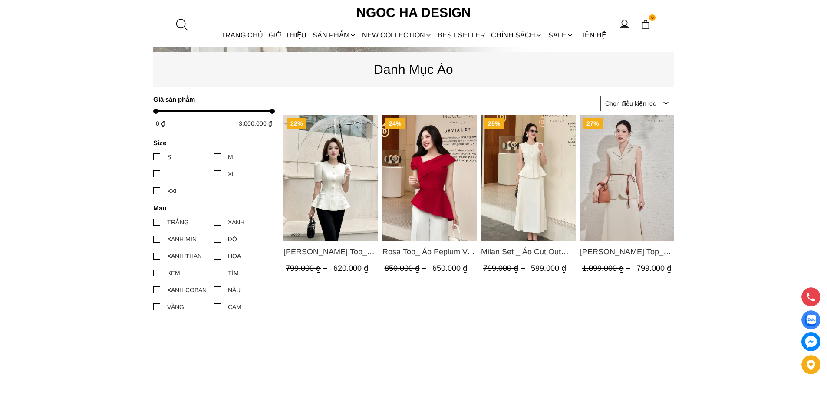
scroll to position [347, 0]
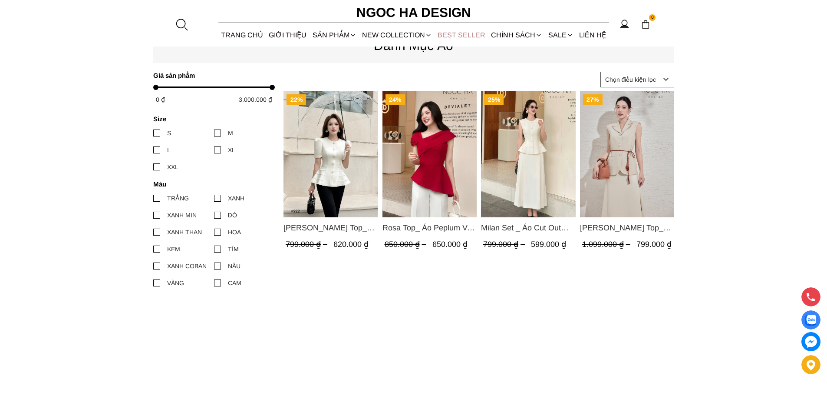
click at [458, 36] on link "BEST SELLER" at bounding box center [461, 34] width 53 height 23
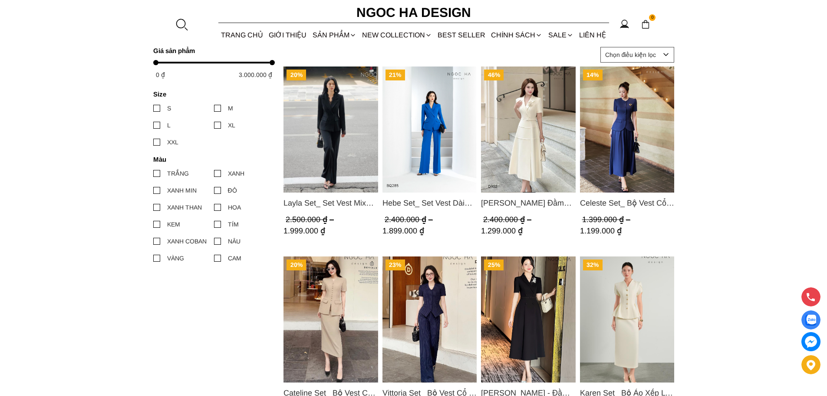
scroll to position [478, 0]
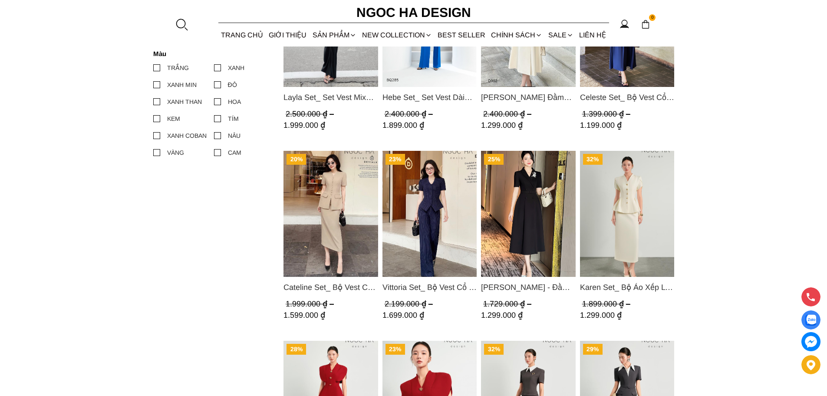
click at [443, 195] on img "Product image - Vittoria Set_ Bộ Vest Cổ V Quần Suông Kẻ Sọc BQ013" at bounding box center [429, 214] width 95 height 126
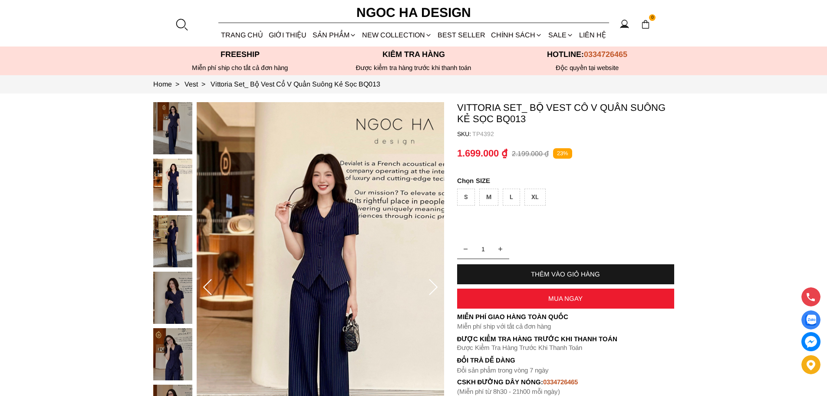
click at [162, 189] on img at bounding box center [172, 185] width 39 height 52
click at [172, 246] on img at bounding box center [172, 241] width 39 height 52
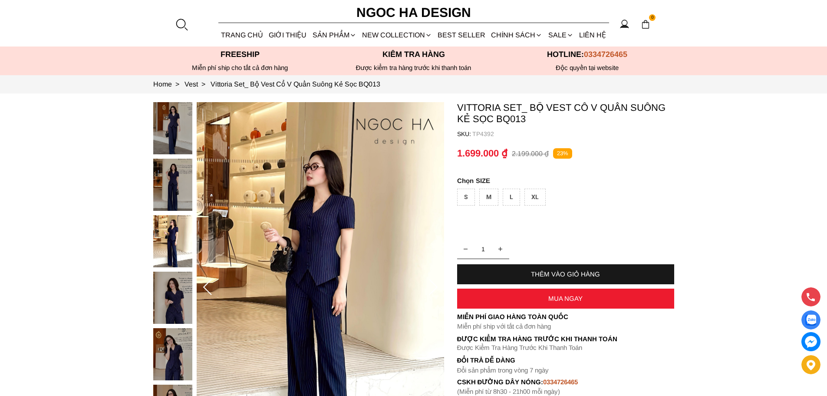
click at [168, 303] on img at bounding box center [172, 297] width 39 height 52
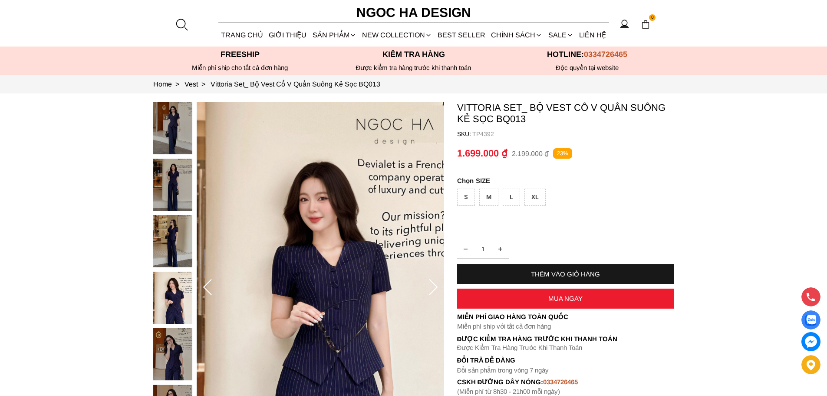
click at [166, 353] on img at bounding box center [172, 354] width 39 height 52
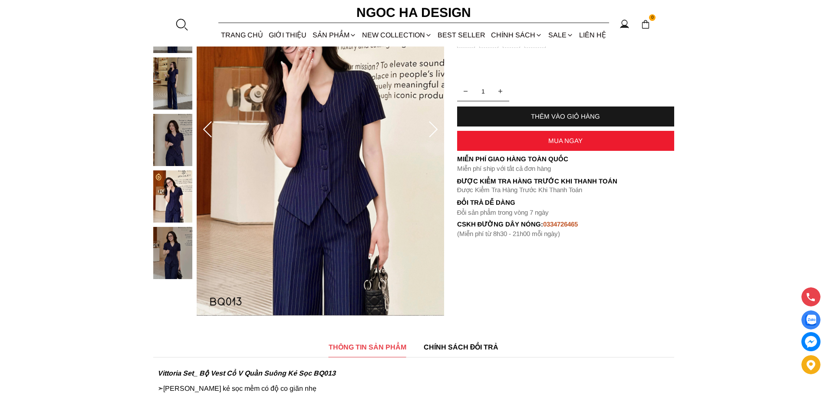
scroll to position [174, 0]
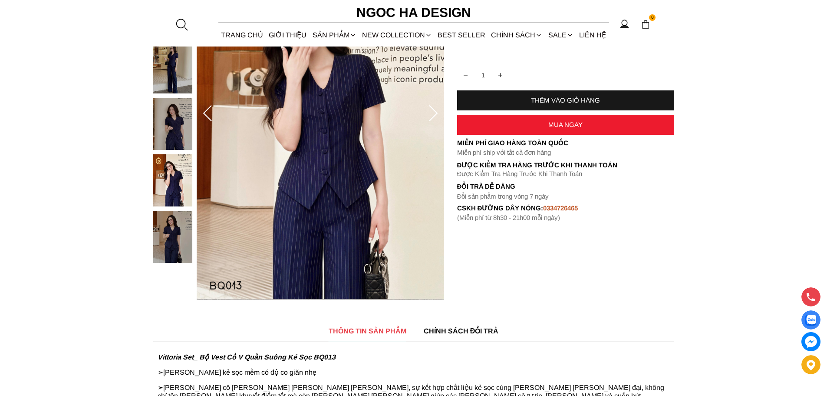
click at [167, 236] on img at bounding box center [172, 237] width 39 height 52
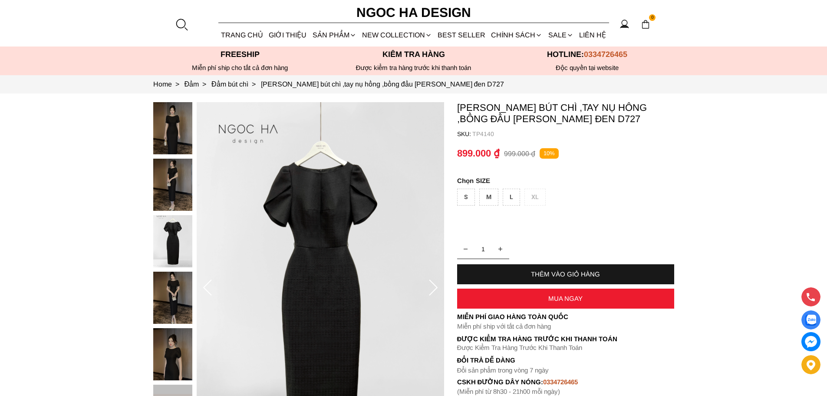
click at [171, 181] on img at bounding box center [172, 185] width 39 height 52
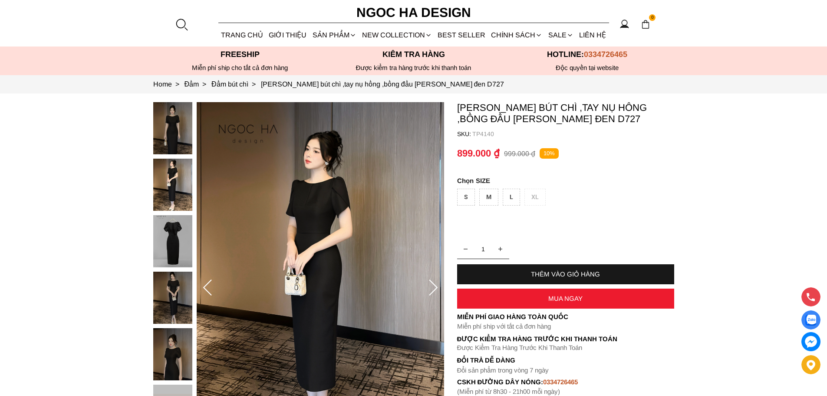
click at [171, 115] on img at bounding box center [172, 128] width 39 height 52
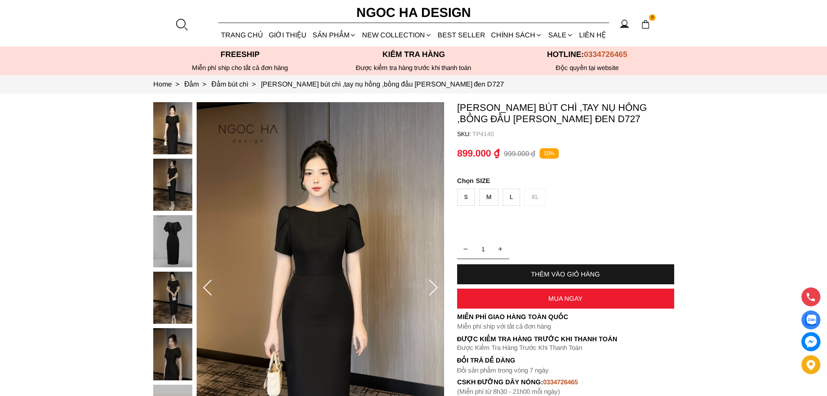
click at [173, 187] on img at bounding box center [172, 185] width 39 height 52
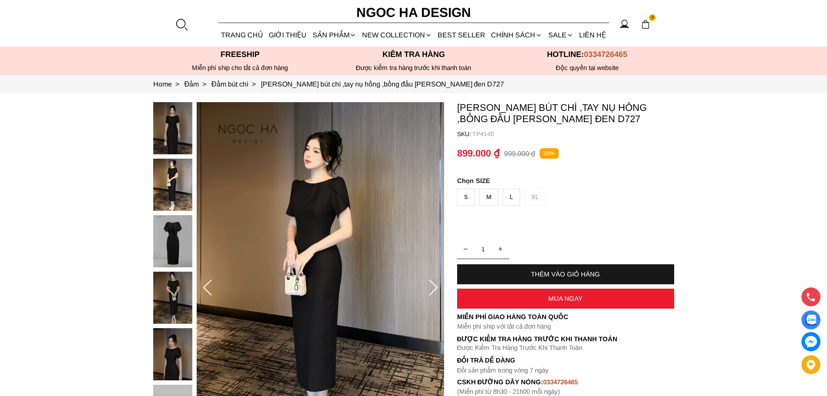
click at [170, 241] on img at bounding box center [172, 241] width 39 height 52
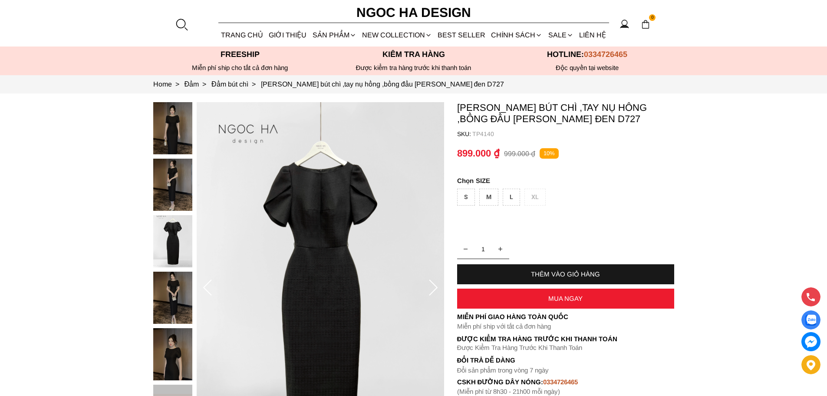
click at [171, 290] on img at bounding box center [172, 297] width 39 height 52
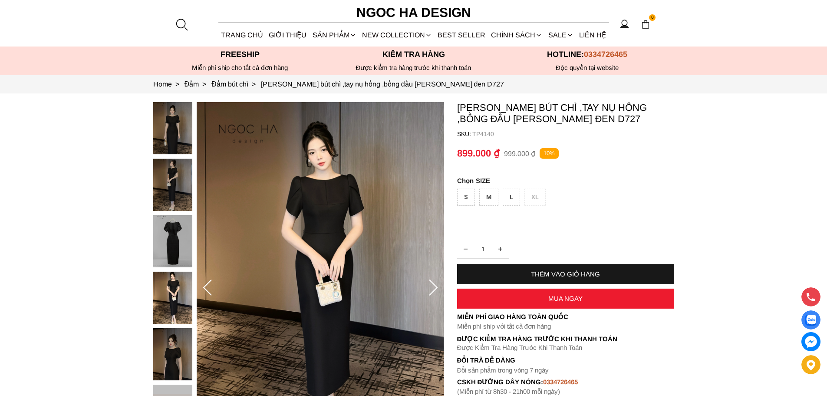
click at [164, 354] on img at bounding box center [172, 354] width 39 height 52
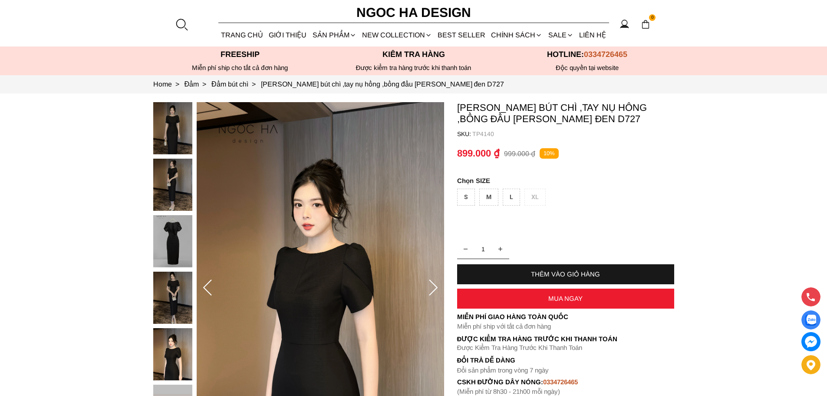
click at [508, 200] on div "L" at bounding box center [511, 196] width 17 height 17
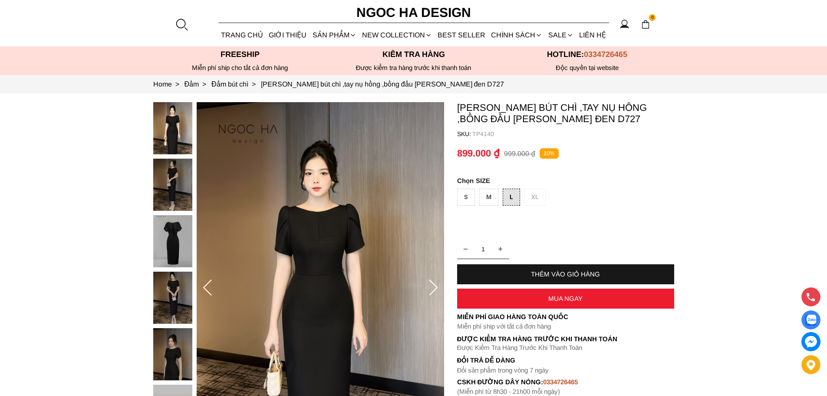
click at [536, 202] on div "S M L XL" at bounding box center [565, 198] width 217 height 21
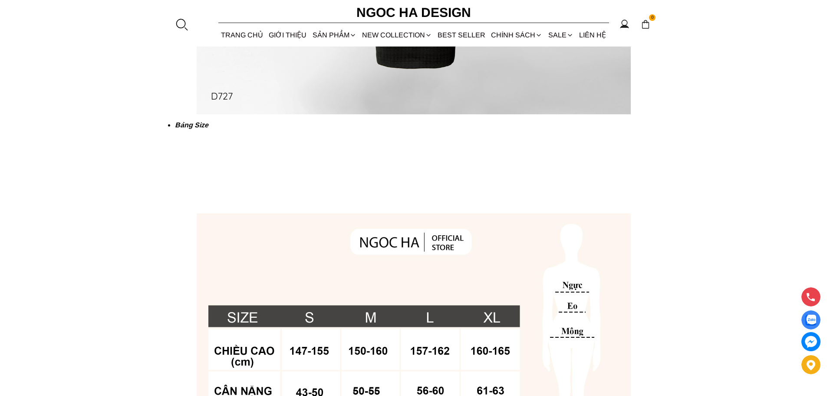
scroll to position [1911, 0]
